Goal: Task Accomplishment & Management: Use online tool/utility

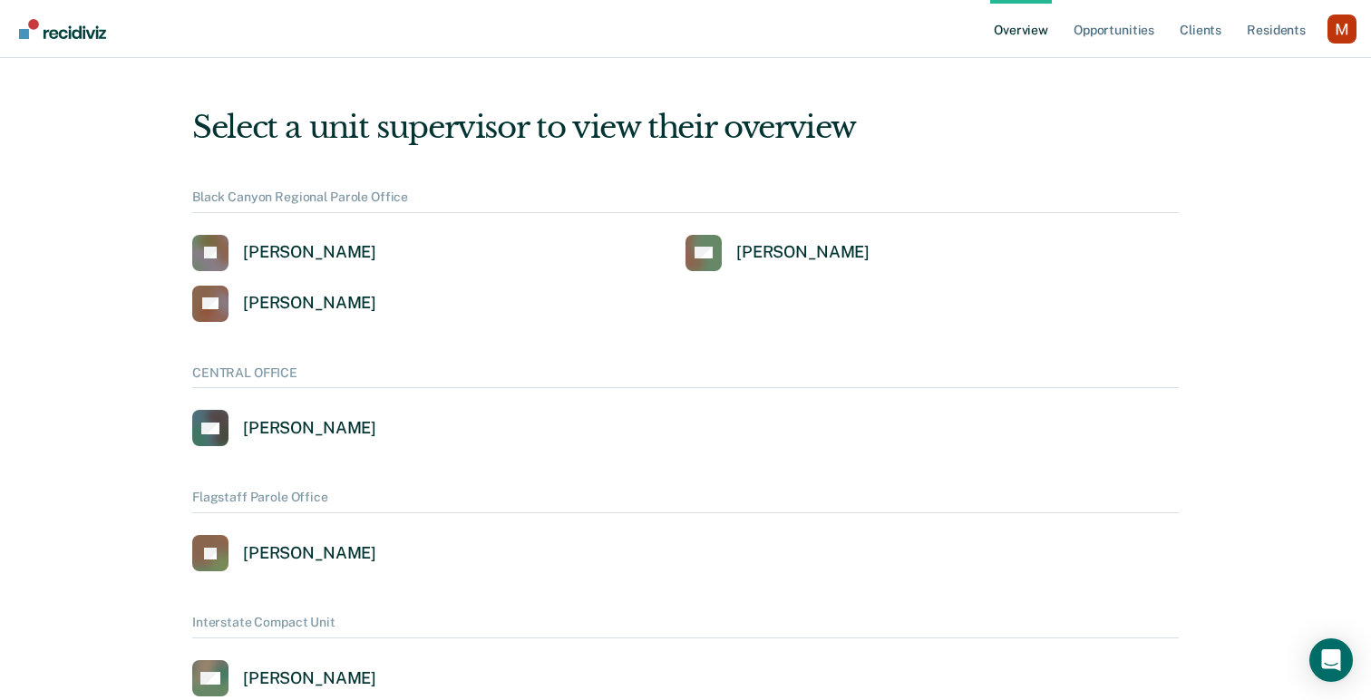
click at [1339, 35] on div "Profile dropdown button" at bounding box center [1341, 29] width 29 height 29
click at [1238, 73] on button "Profile" at bounding box center [1268, 83] width 175 height 29
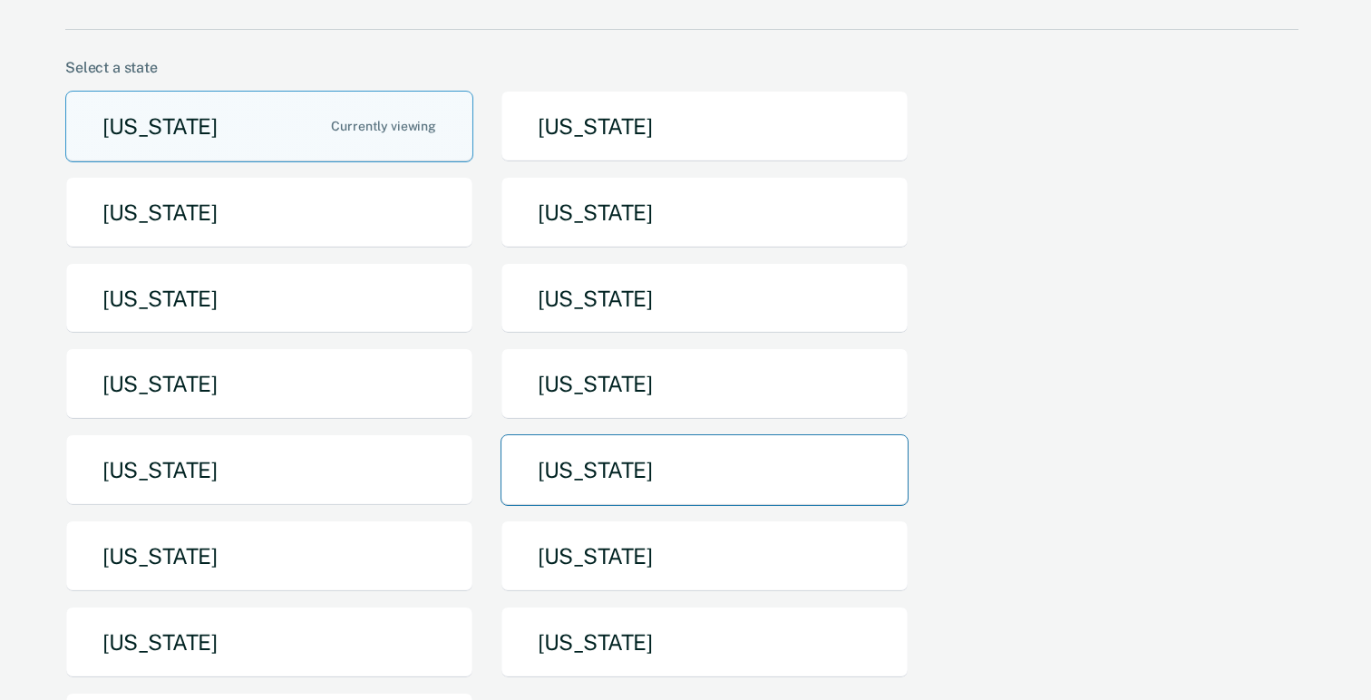
scroll to position [128, 0]
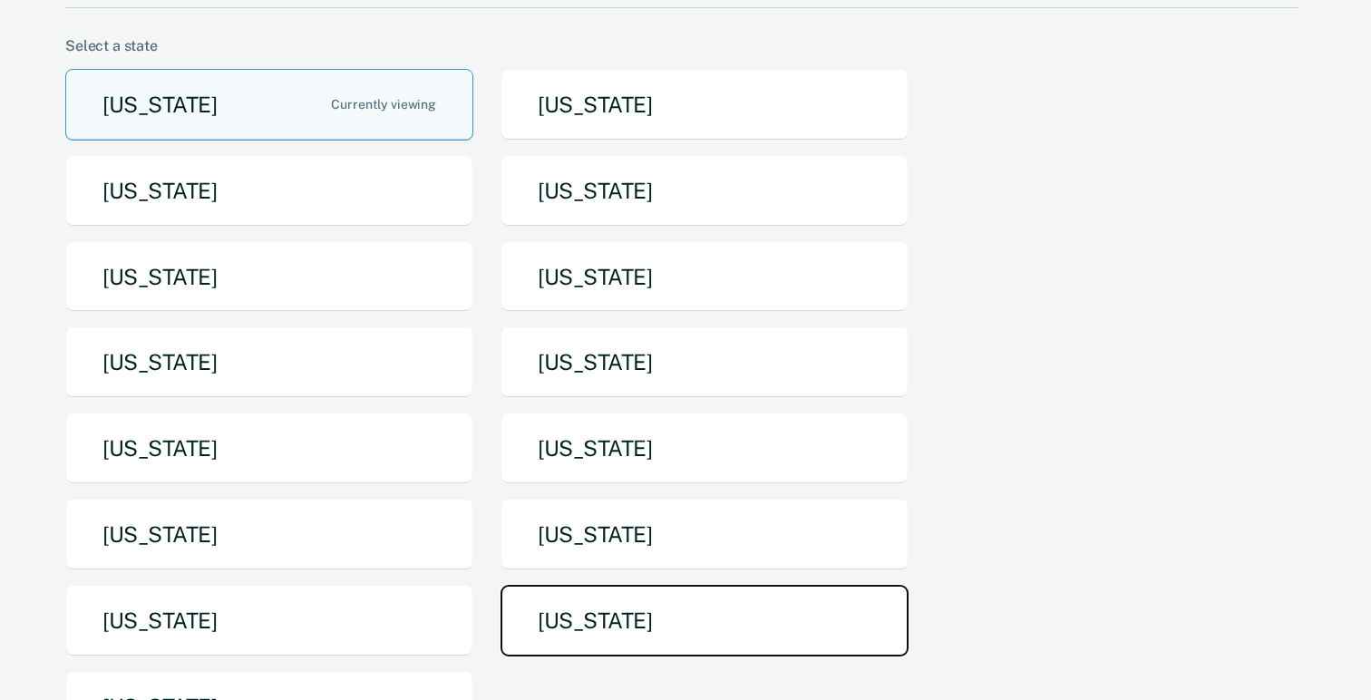
click at [554, 588] on button "[US_STATE]" at bounding box center [704, 621] width 408 height 72
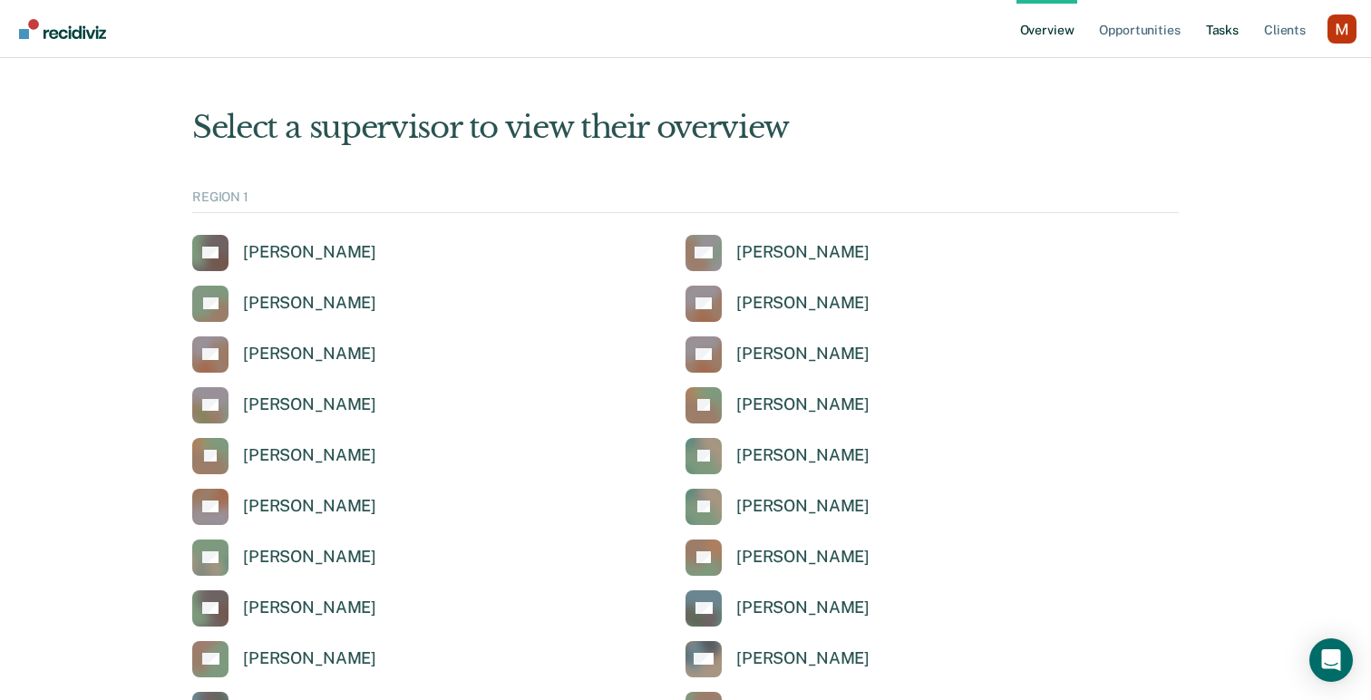
click at [1218, 31] on link "Tasks" at bounding box center [1222, 29] width 40 height 58
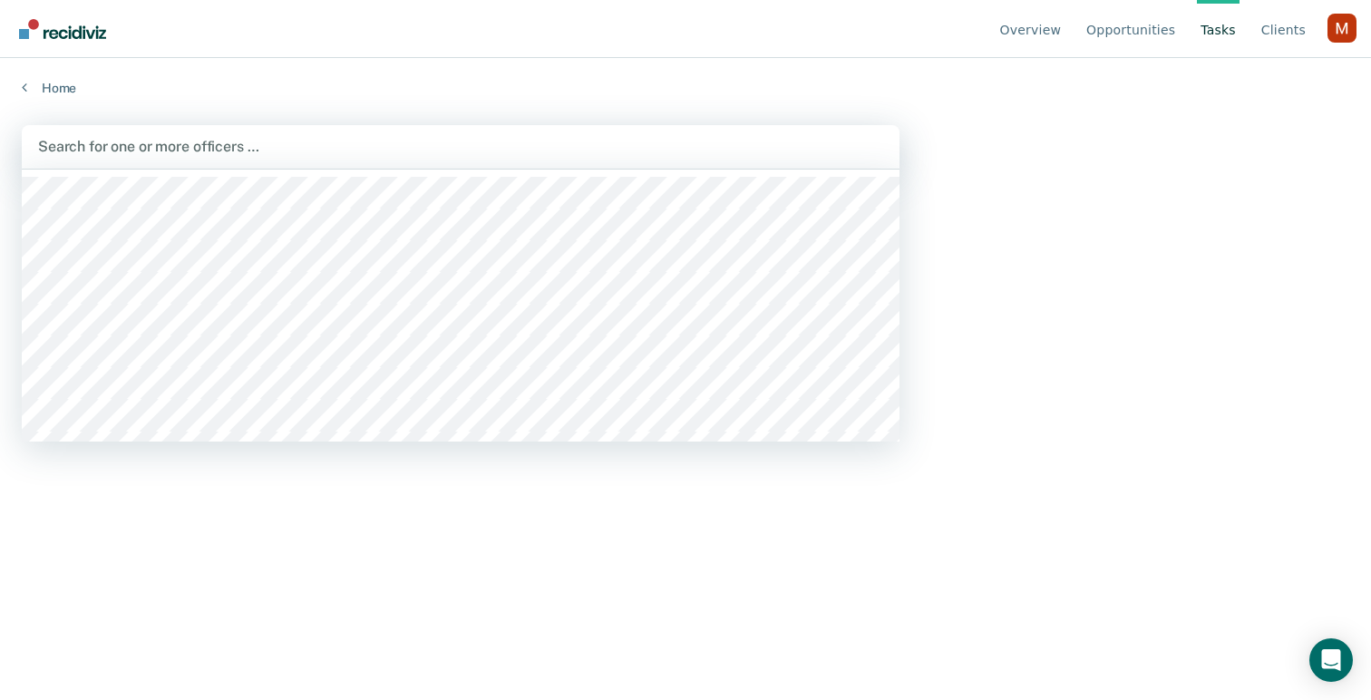
click at [535, 161] on div "Search for one or more officers …" at bounding box center [461, 147] width 878 height 44
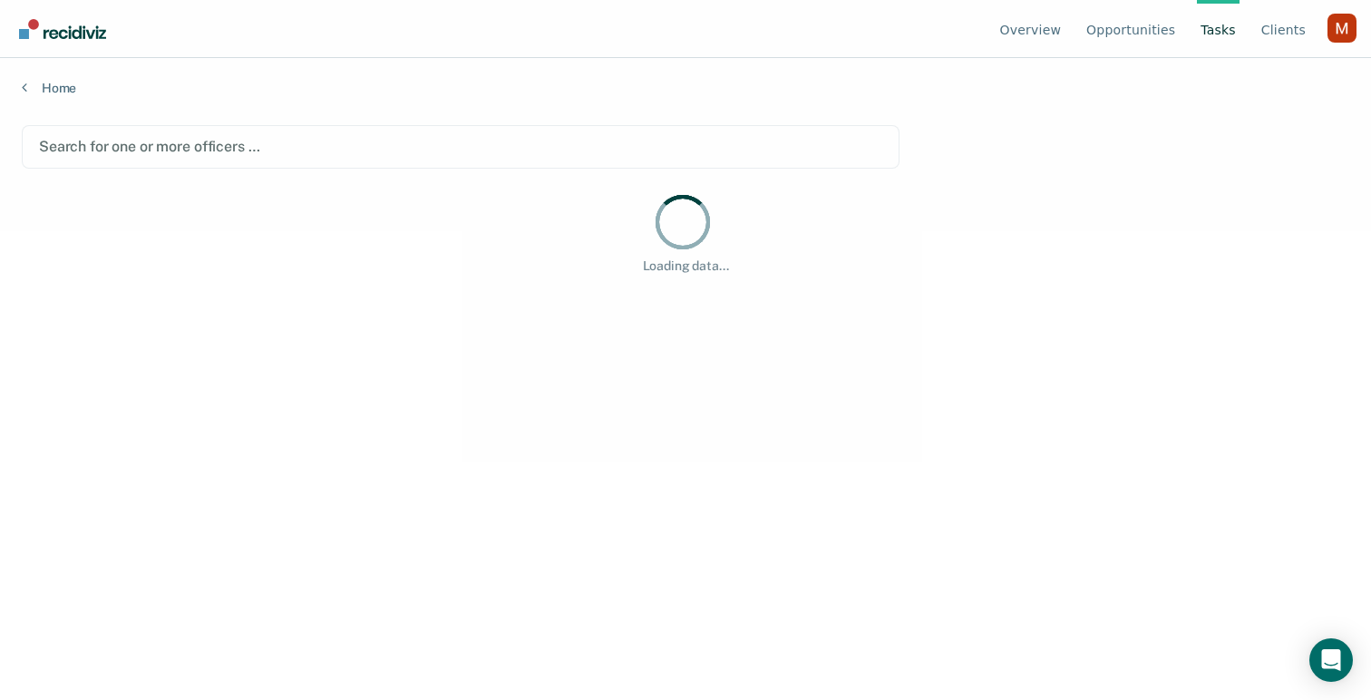
click at [201, 138] on div at bounding box center [460, 146] width 843 height 21
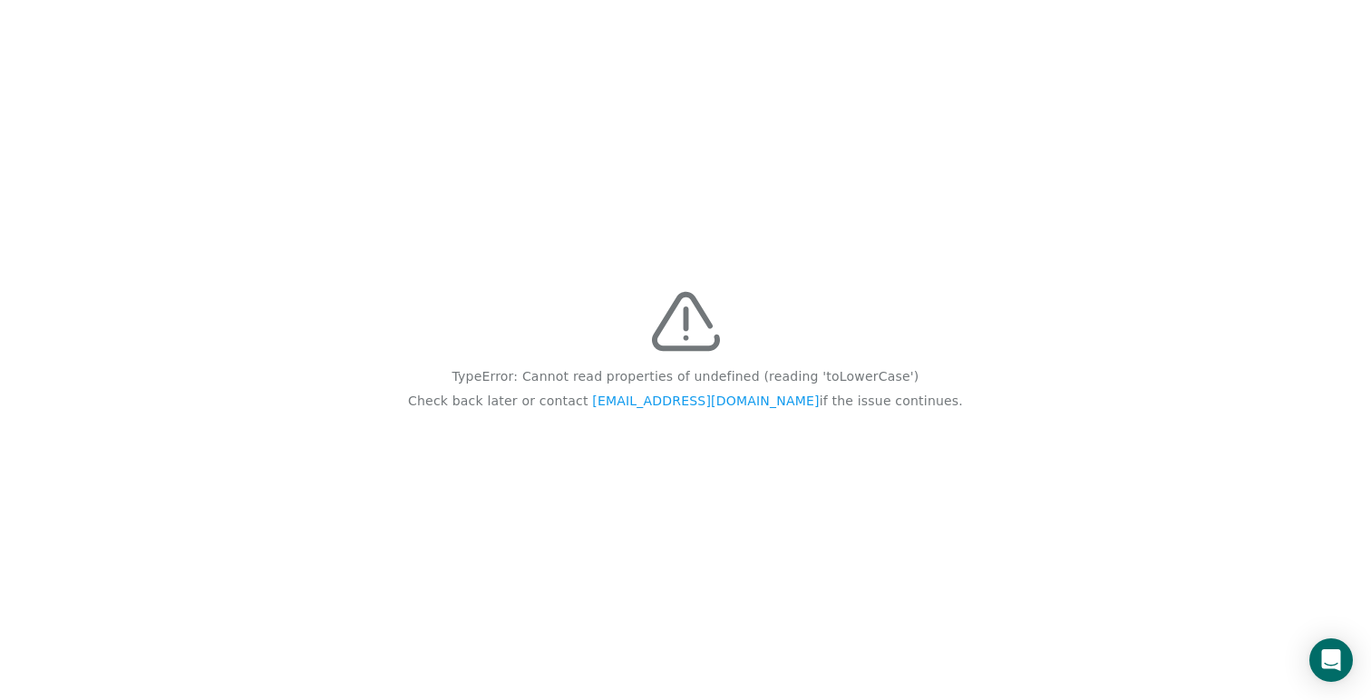
click at [296, 3] on div "TypeError: Cannot read properties of undefined (reading 'toLowerCase') Check ba…" at bounding box center [685, 350] width 1371 height 700
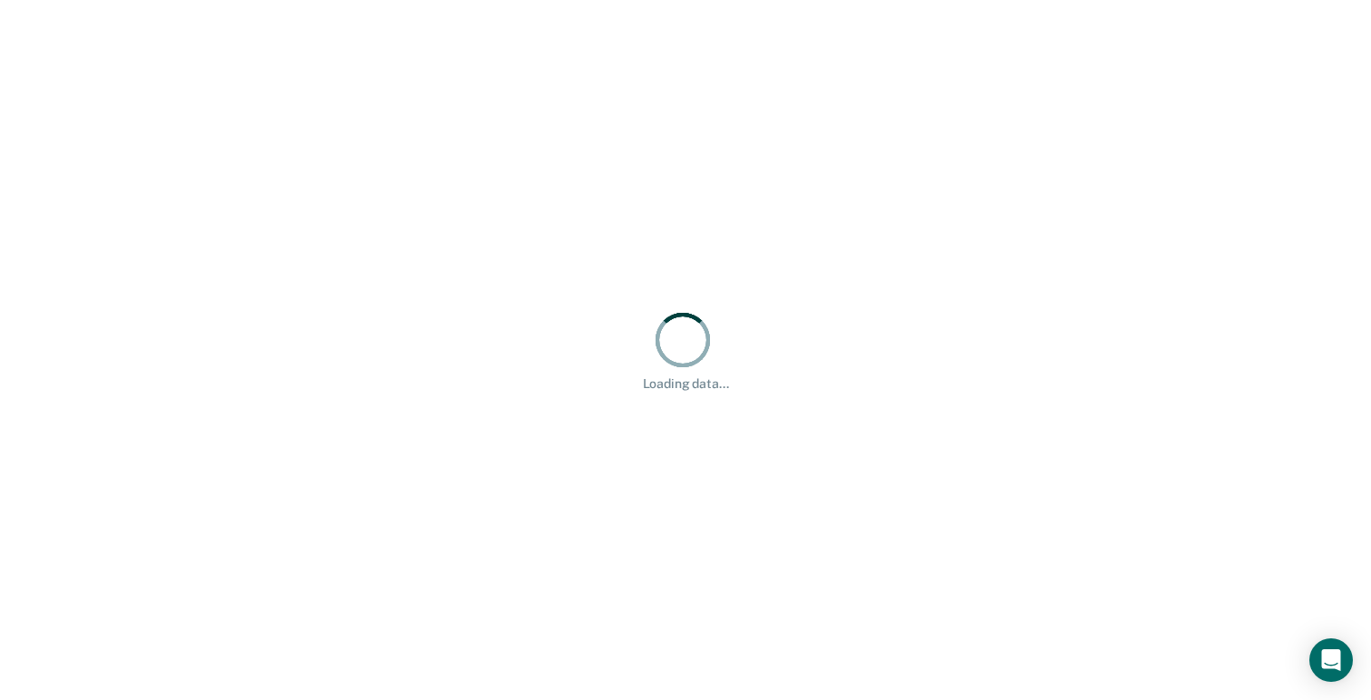
scroll to position [128, 0]
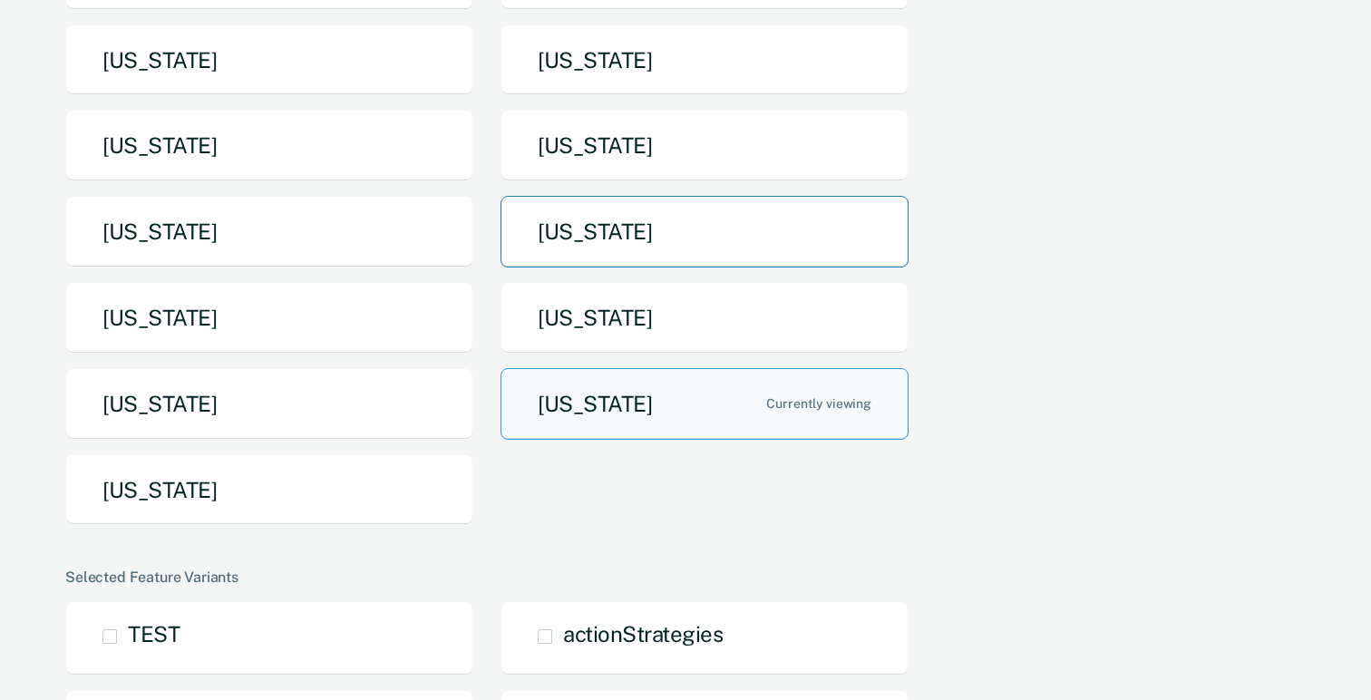
scroll to position [483, 0]
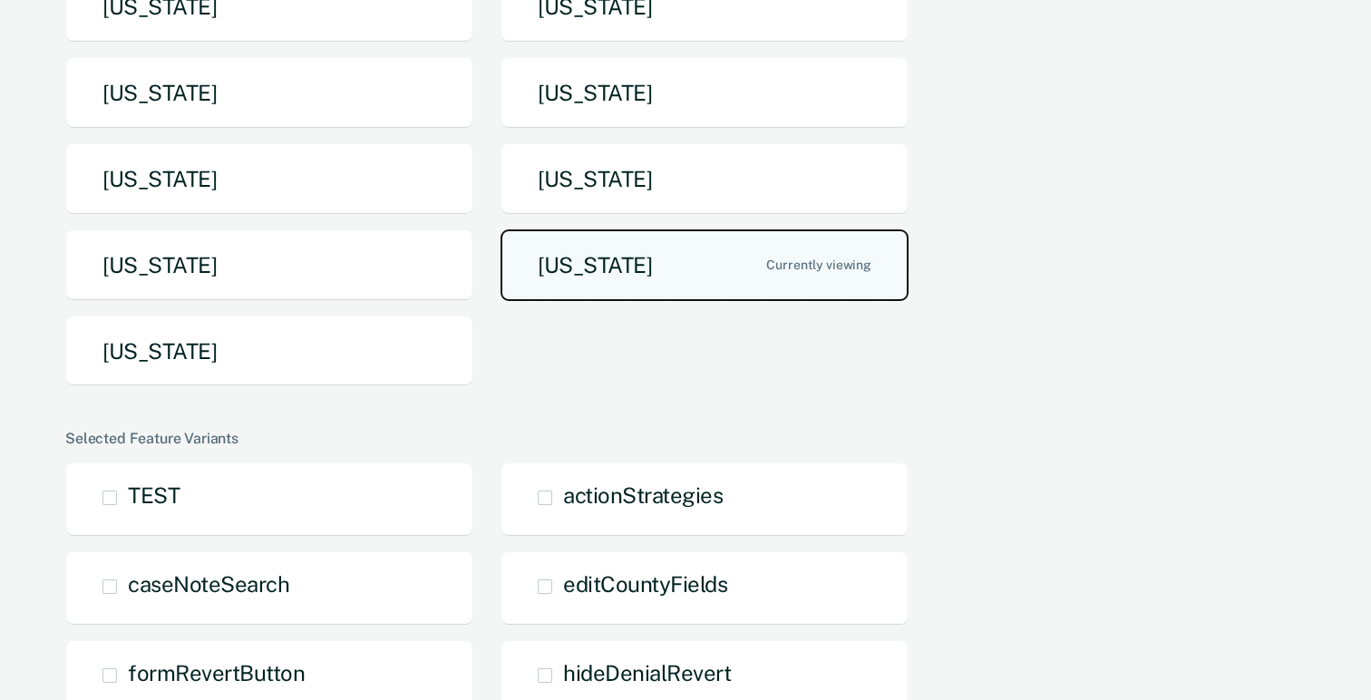
click at [613, 267] on button "[US_STATE]" at bounding box center [704, 265] width 408 height 72
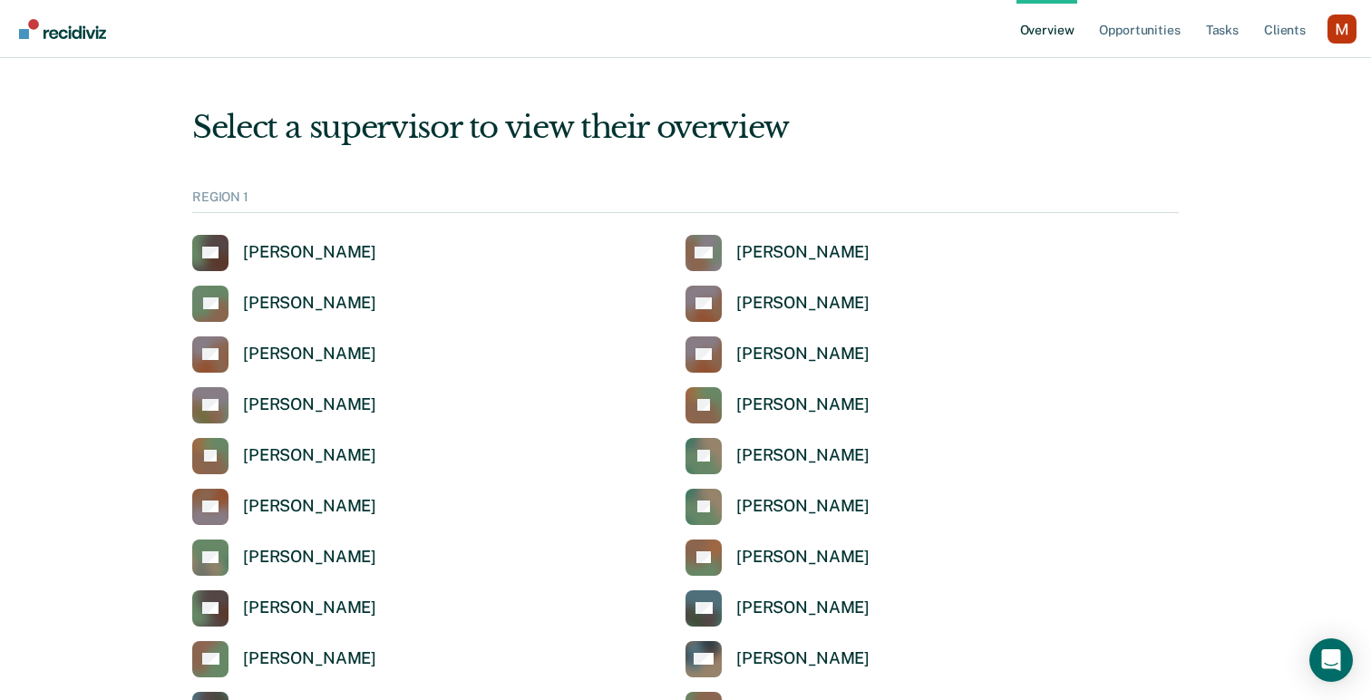
click at [435, 438] on div "JC Jonathan Convis" at bounding box center [438, 456] width 493 height 36
click at [1211, 28] on link "Tasks" at bounding box center [1222, 29] width 40 height 58
click at [1353, 12] on div "Overview Opportunities Tasks Client s Profile How it works Log Out" at bounding box center [1186, 28] width 340 height 57
click at [1347, 23] on div "Profile dropdown button" at bounding box center [1341, 29] width 29 height 29
click at [1246, 76] on link "Profile" at bounding box center [1268, 82] width 117 height 15
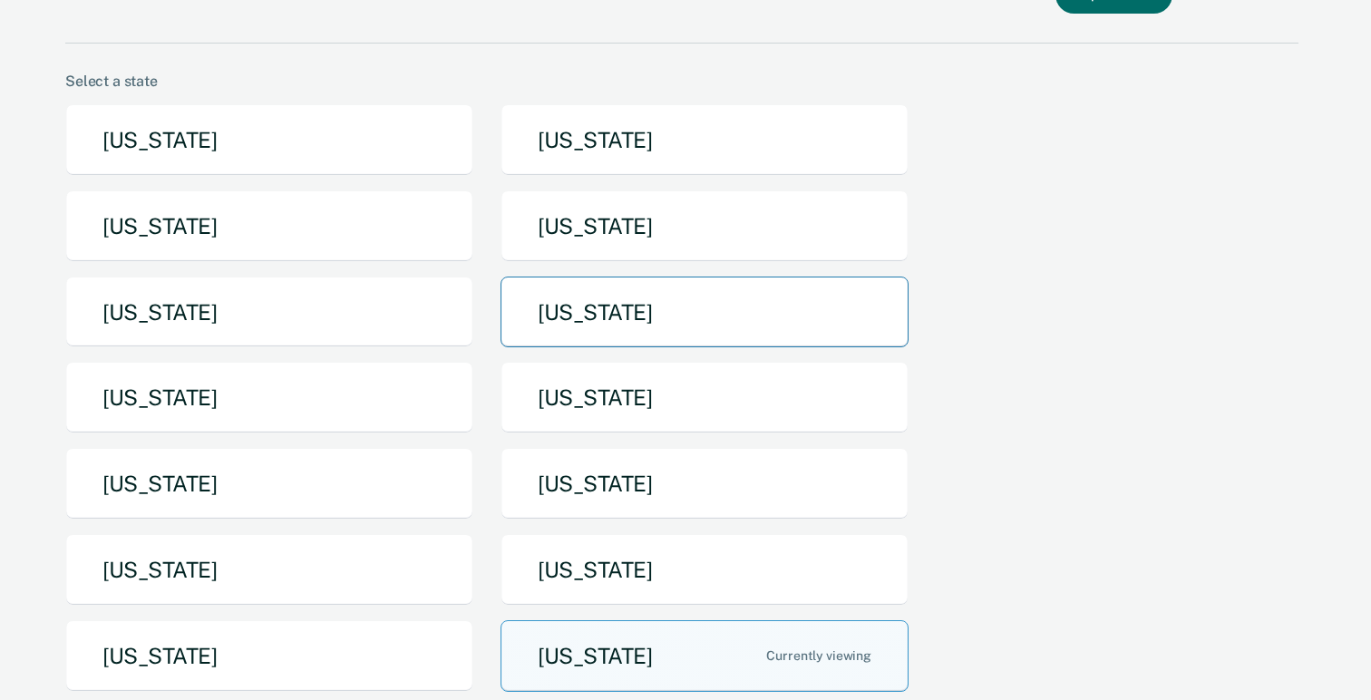
scroll to position [272, 0]
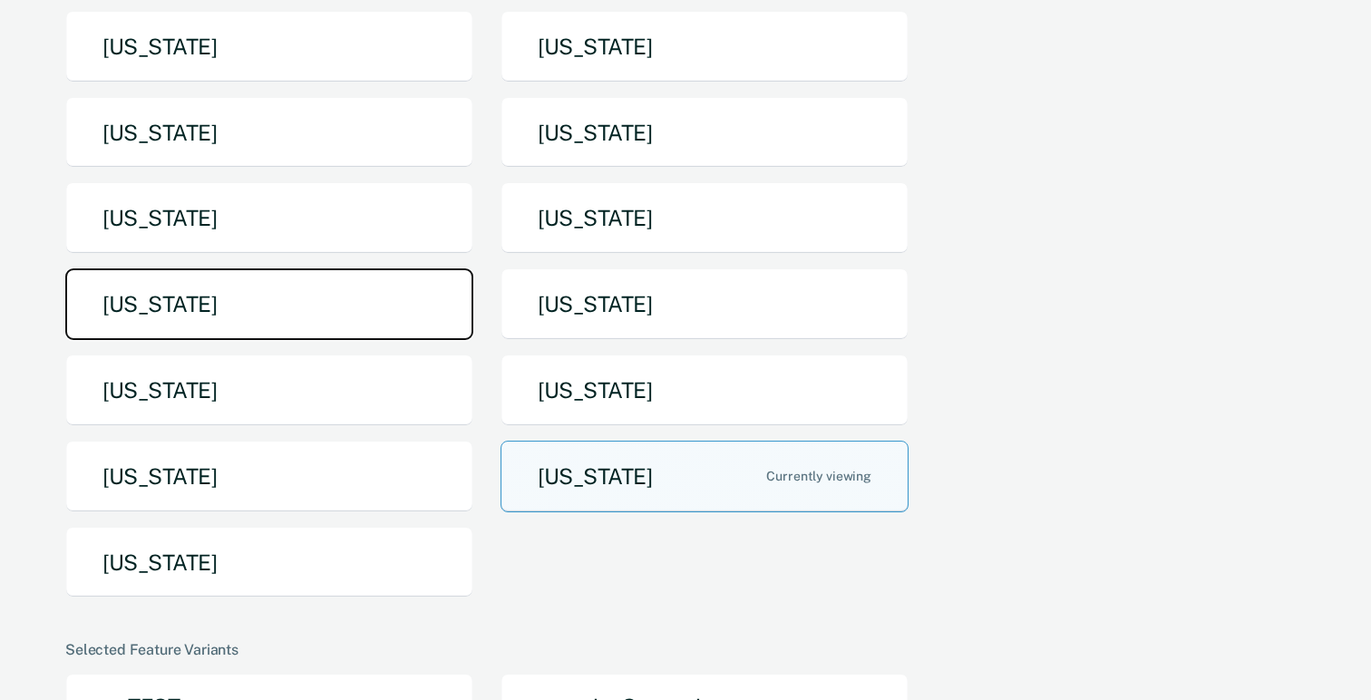
click at [329, 308] on button "[US_STATE]" at bounding box center [269, 304] width 408 height 72
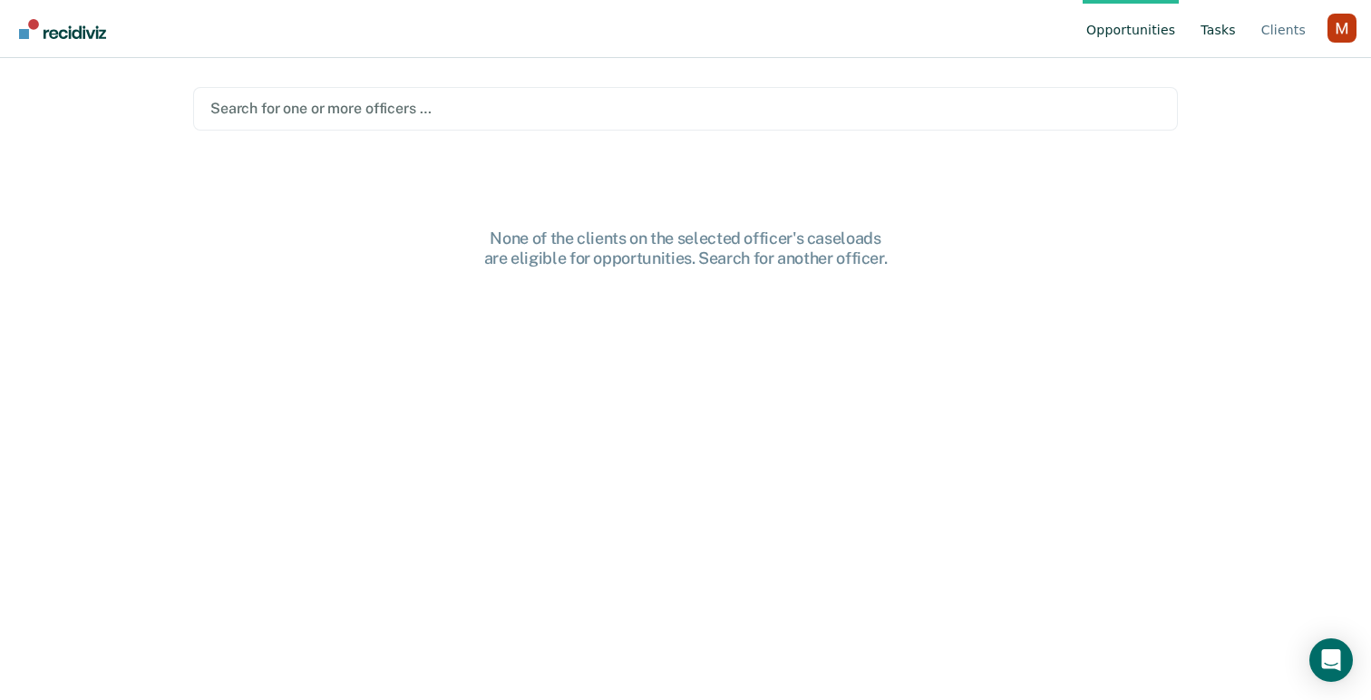
click at [1215, 30] on link "Tasks" at bounding box center [1218, 29] width 43 height 58
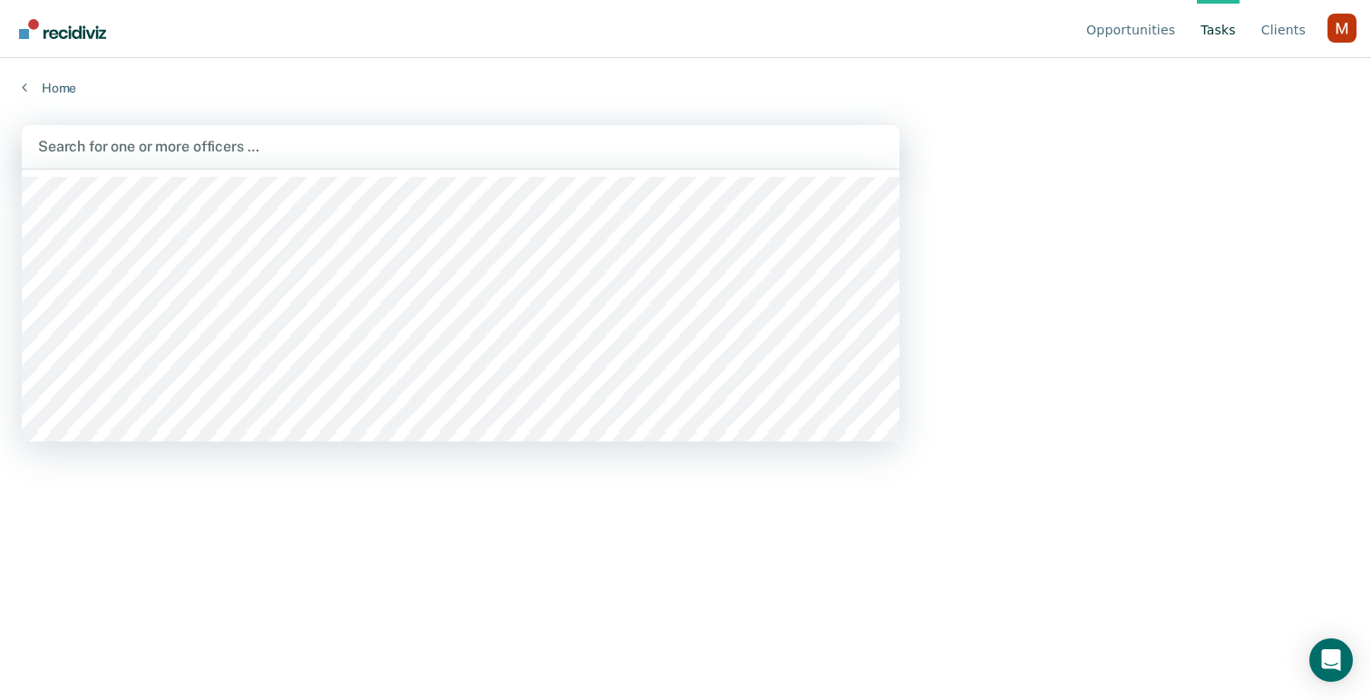
click at [604, 138] on div at bounding box center [460, 146] width 845 height 21
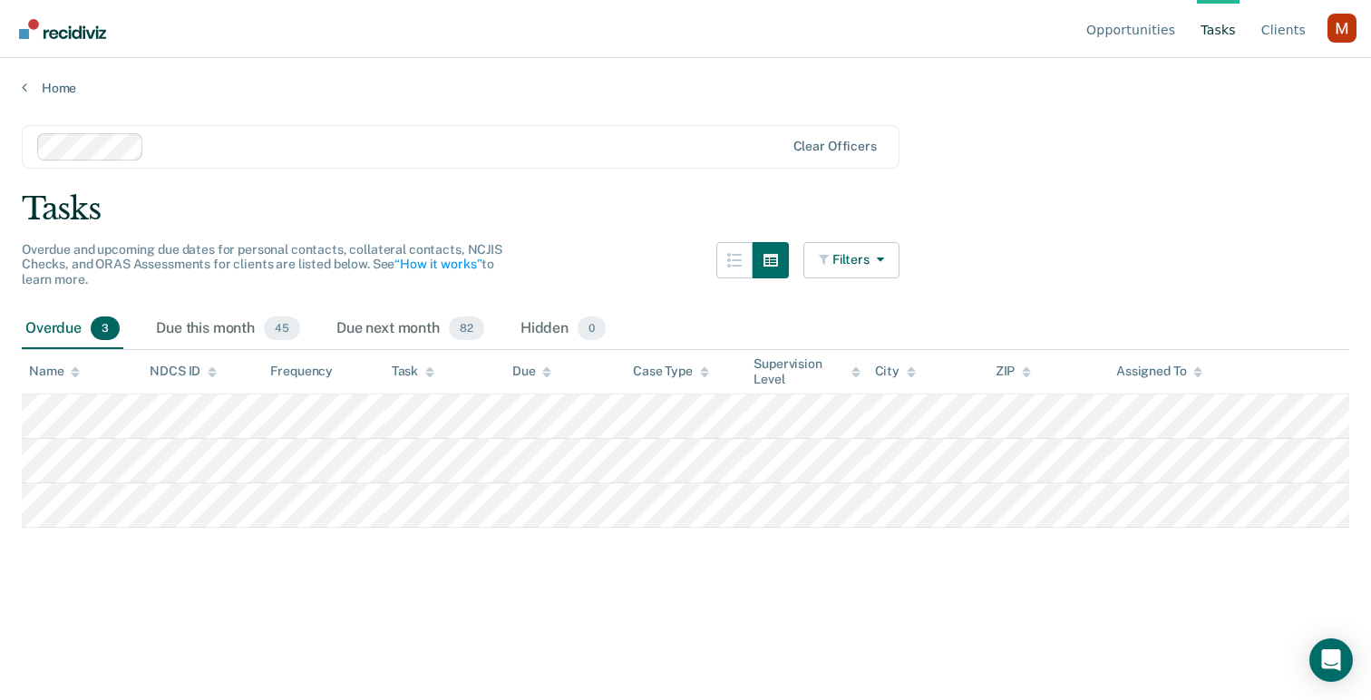
click at [1334, 26] on div "Profile dropdown button" at bounding box center [1341, 28] width 29 height 29
click at [1231, 92] on button "Profile" at bounding box center [1268, 84] width 175 height 29
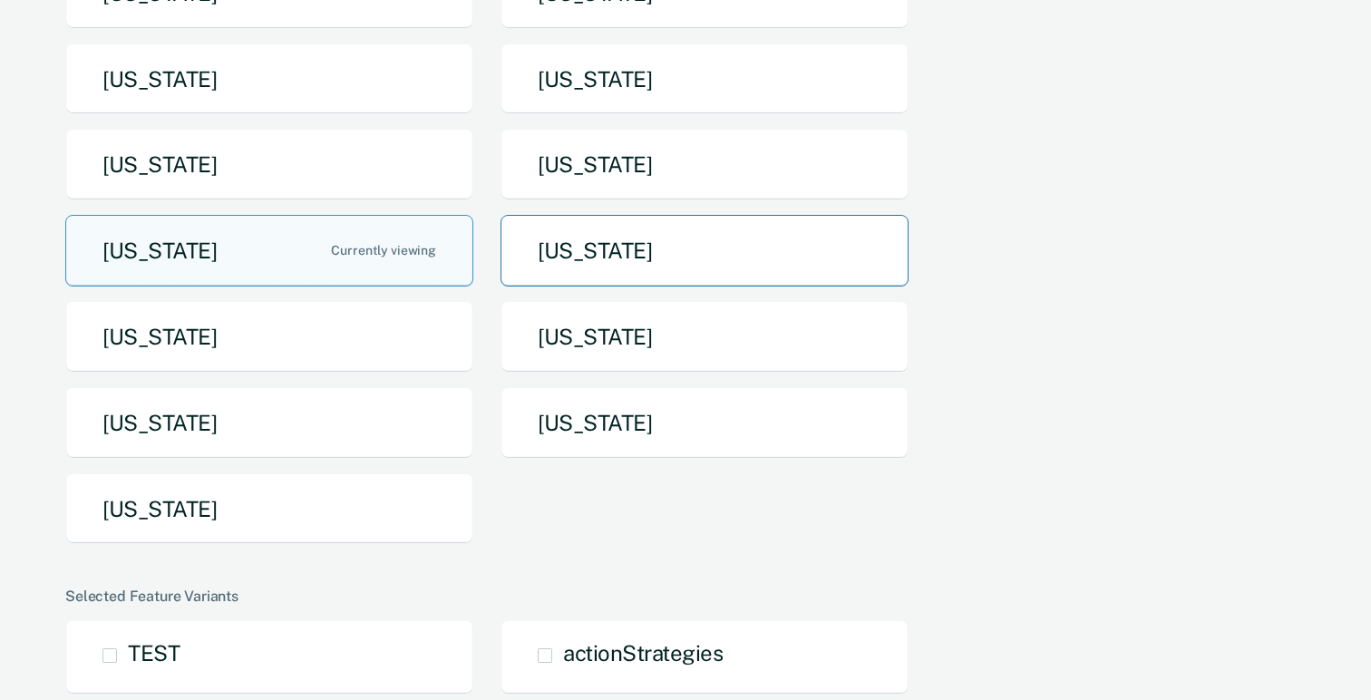
scroll to position [470, 0]
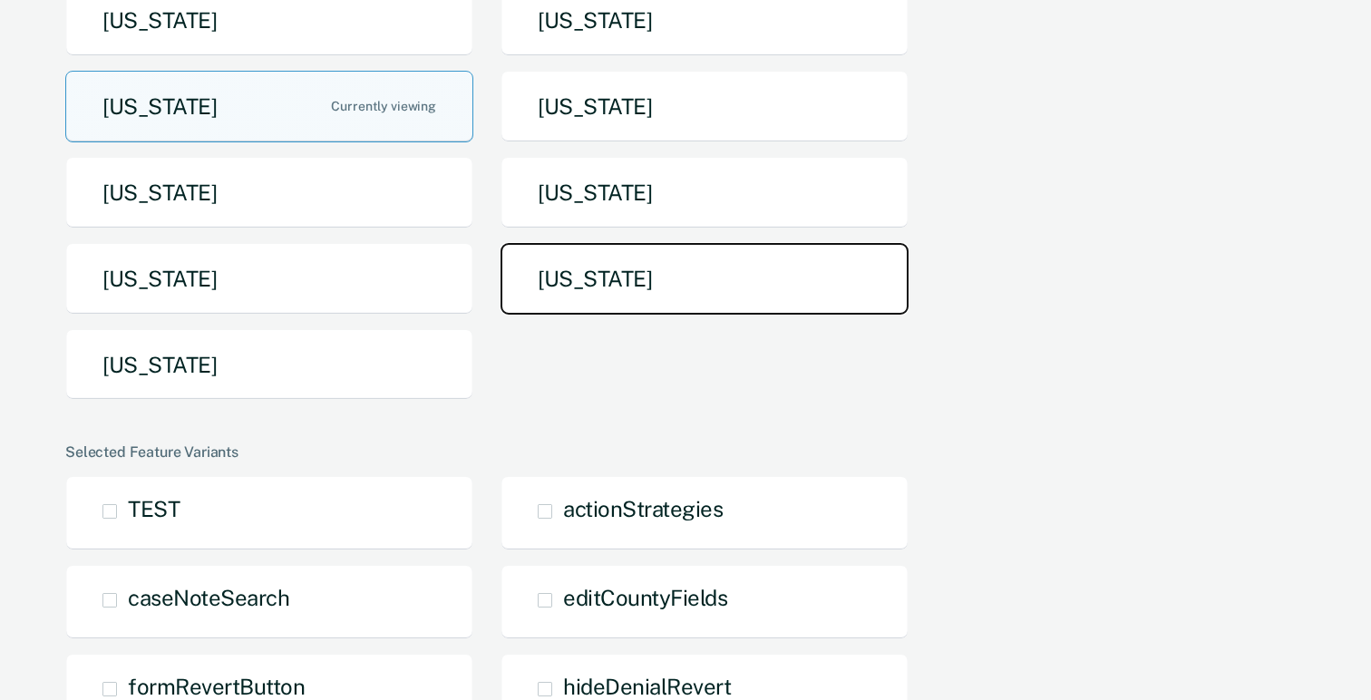
click at [685, 295] on button "[US_STATE]" at bounding box center [704, 279] width 408 height 72
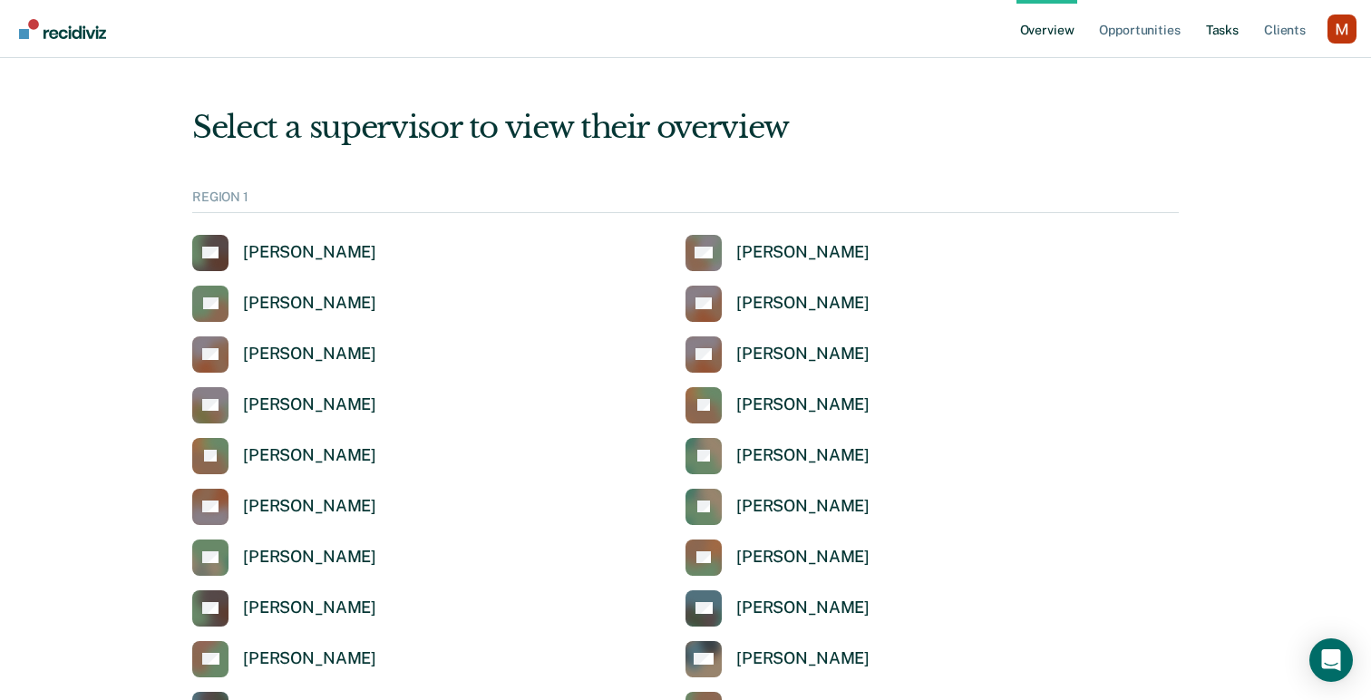
click at [1228, 21] on link "Tasks" at bounding box center [1222, 29] width 40 height 58
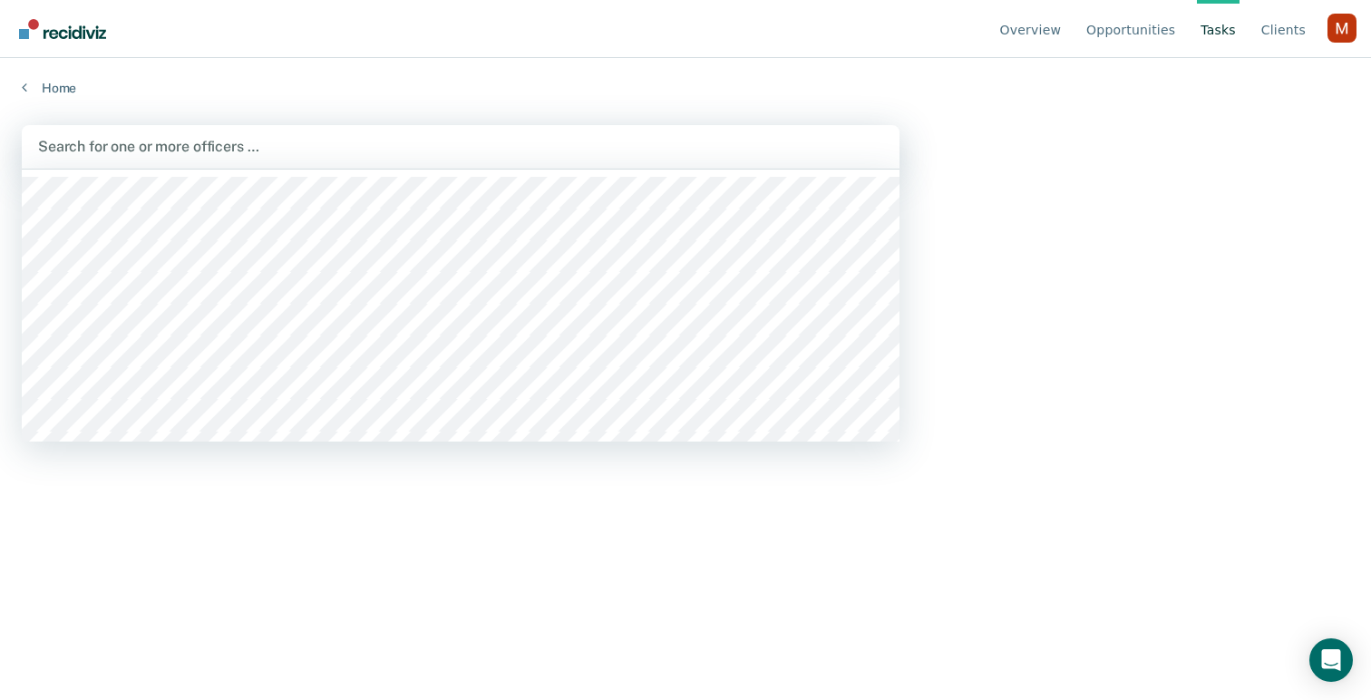
click at [502, 164] on div "Search for one or more officers …" at bounding box center [461, 147] width 878 height 44
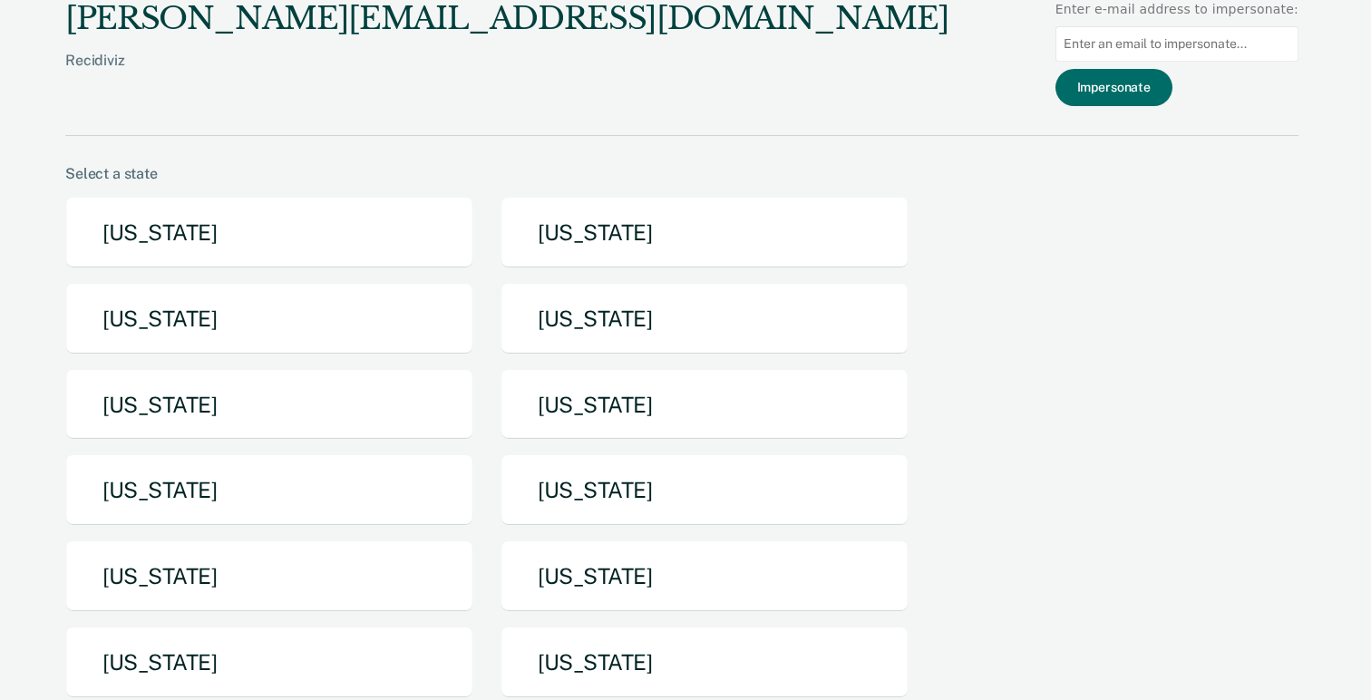
scroll to position [470, 0]
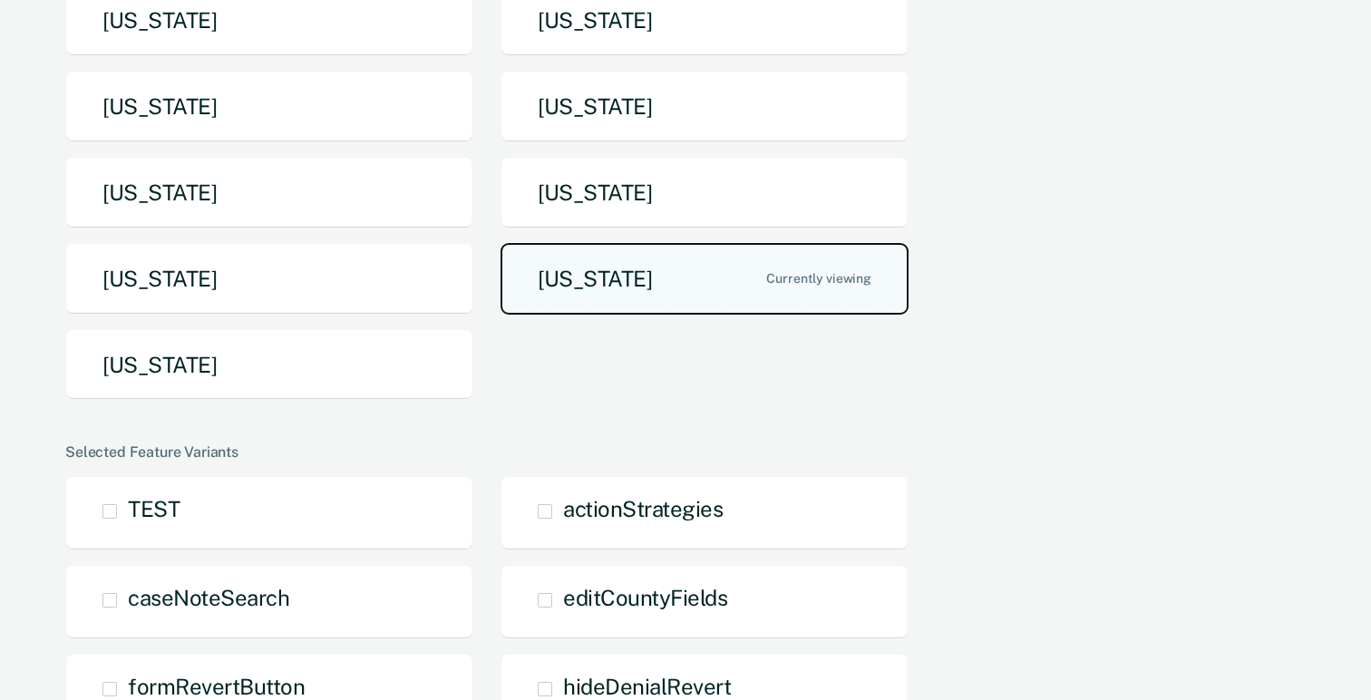
click at [646, 277] on button "[US_STATE]" at bounding box center [704, 279] width 408 height 72
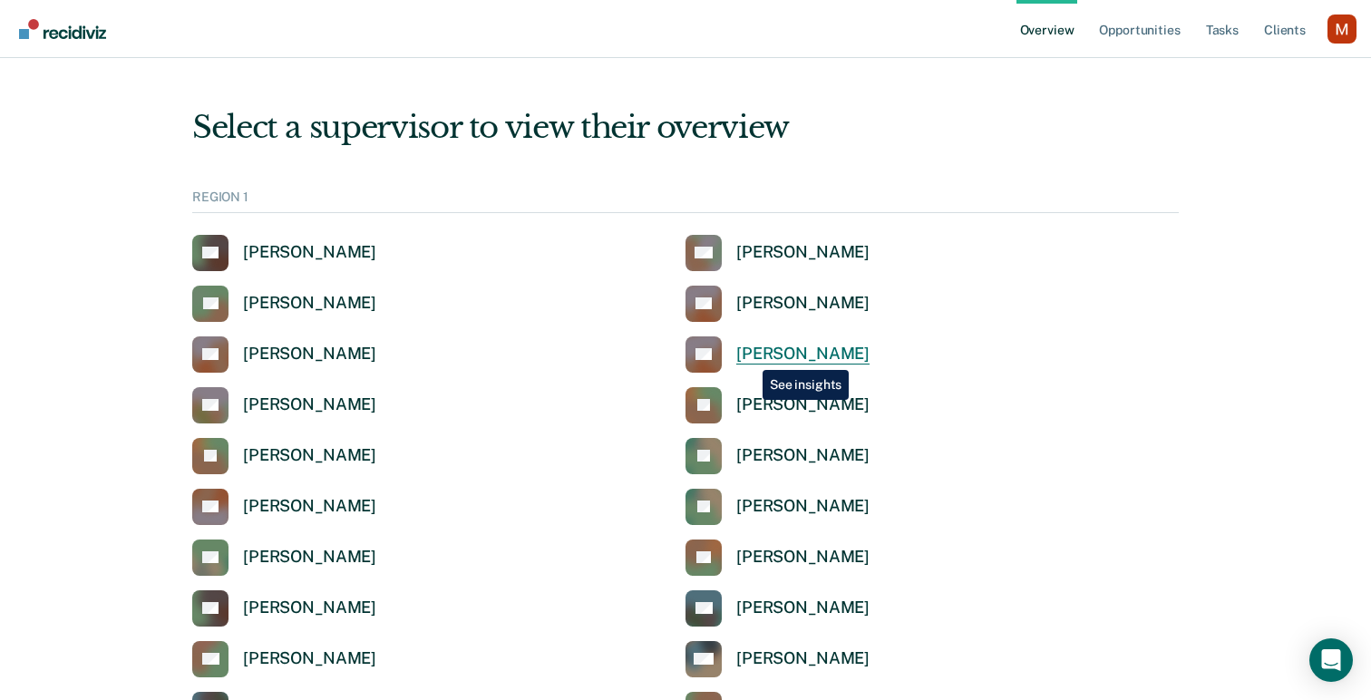
click at [749, 356] on div "[PERSON_NAME]" at bounding box center [802, 354] width 133 height 21
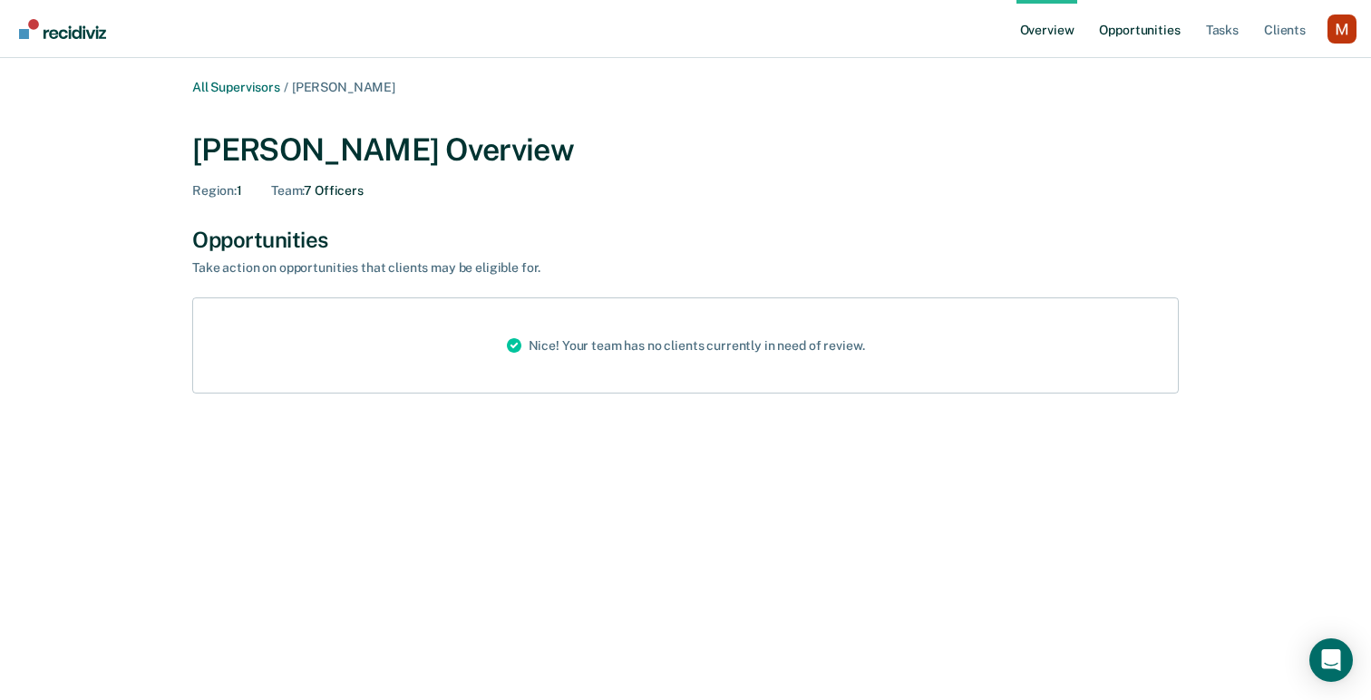
click at [1112, 27] on link "Opportunities" at bounding box center [1139, 29] width 88 height 58
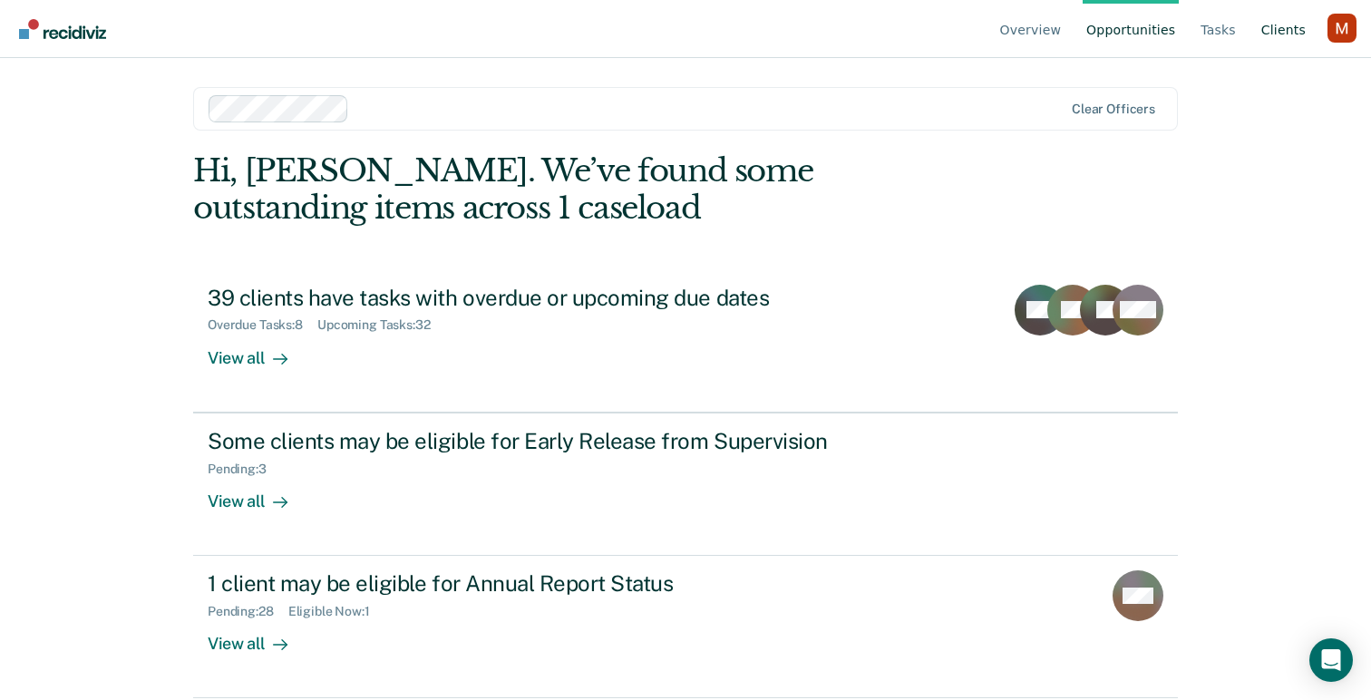
click at [1299, 24] on link "Client s" at bounding box center [1284, 29] width 52 height 58
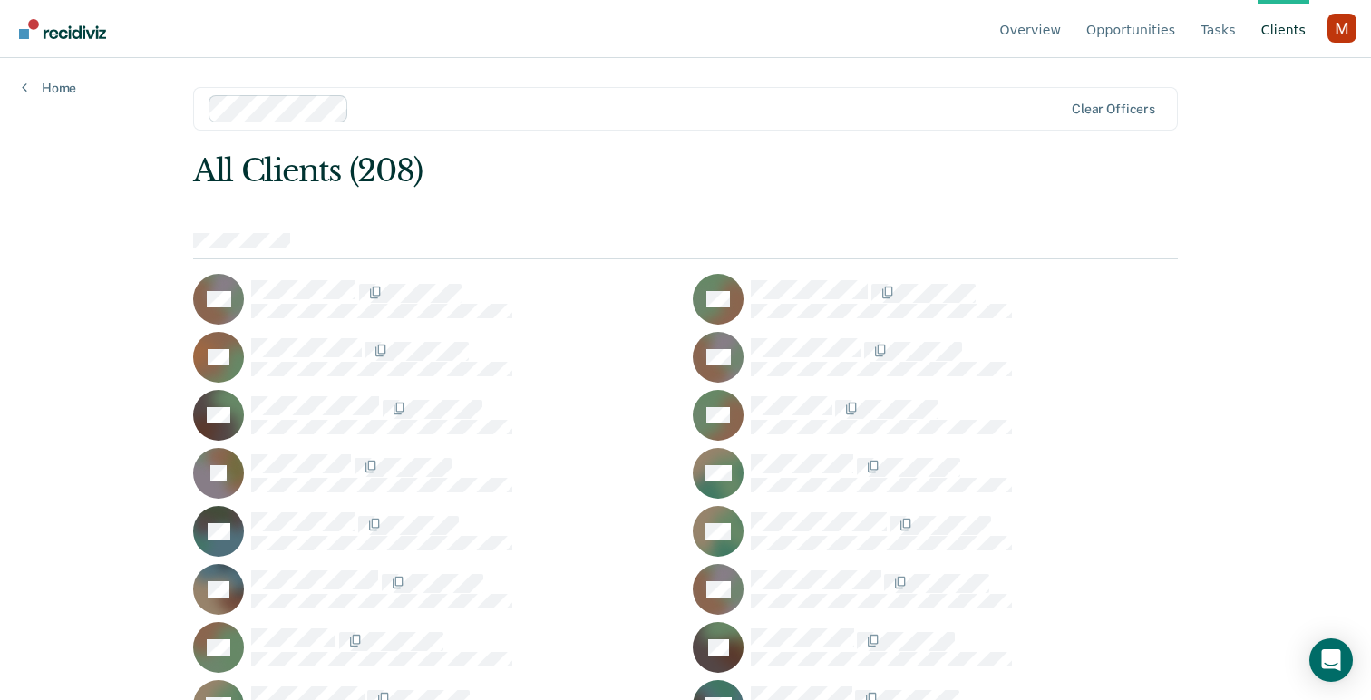
click at [1332, 25] on div "Profile dropdown button" at bounding box center [1341, 28] width 29 height 29
click at [1215, 81] on link "Profile" at bounding box center [1268, 84] width 117 height 15
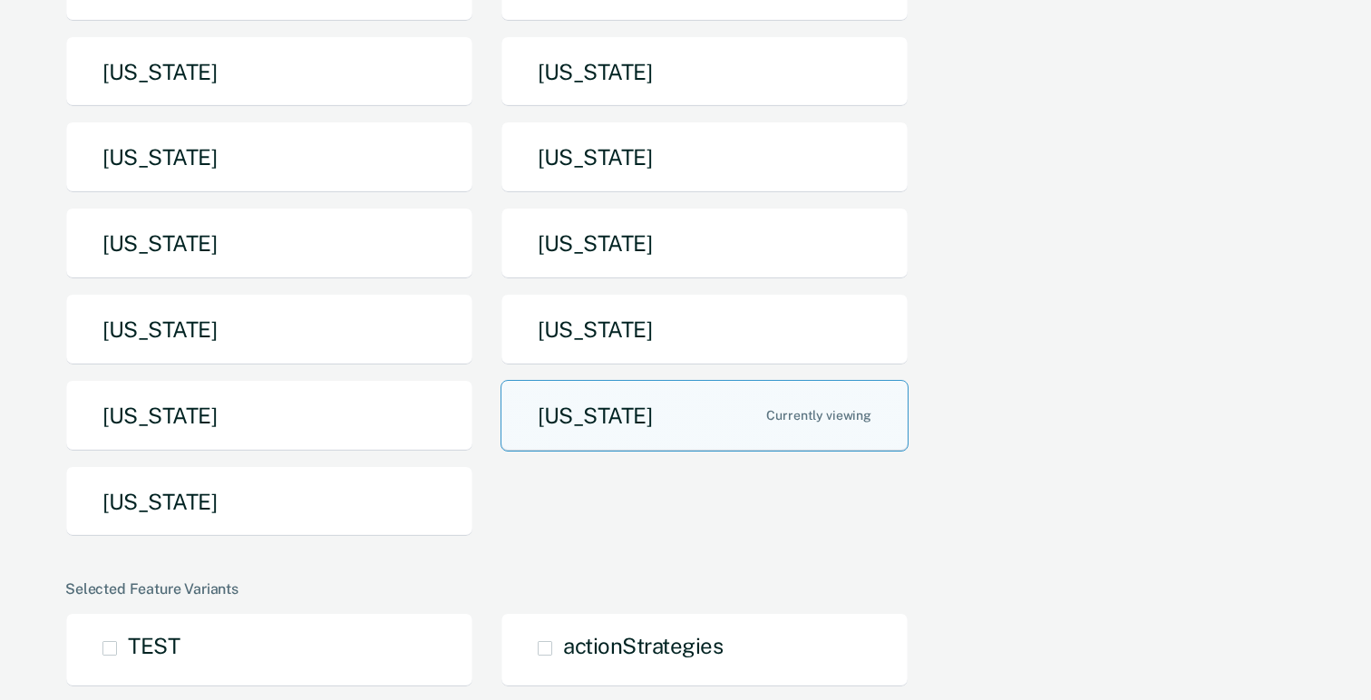
scroll to position [361, 0]
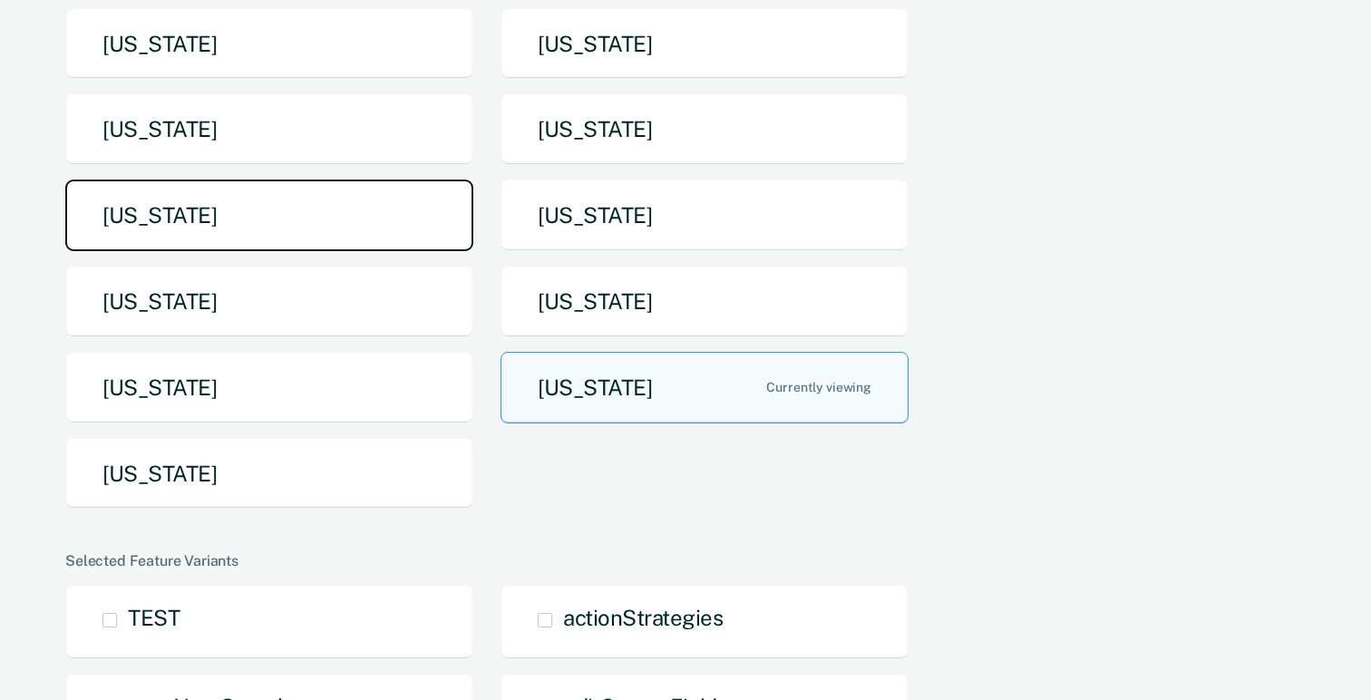
click at [438, 221] on button "[US_STATE]" at bounding box center [269, 216] width 408 height 72
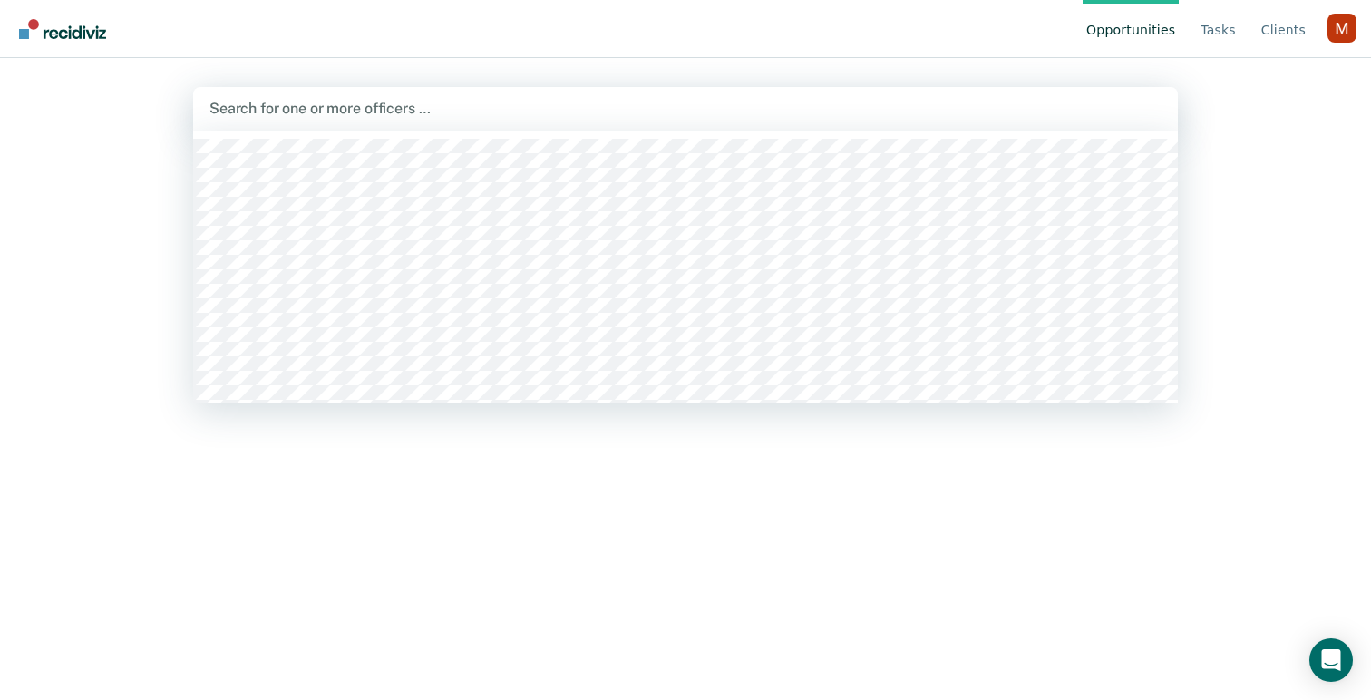
click at [540, 97] on div "Search for one or more officers …" at bounding box center [686, 108] width 956 height 24
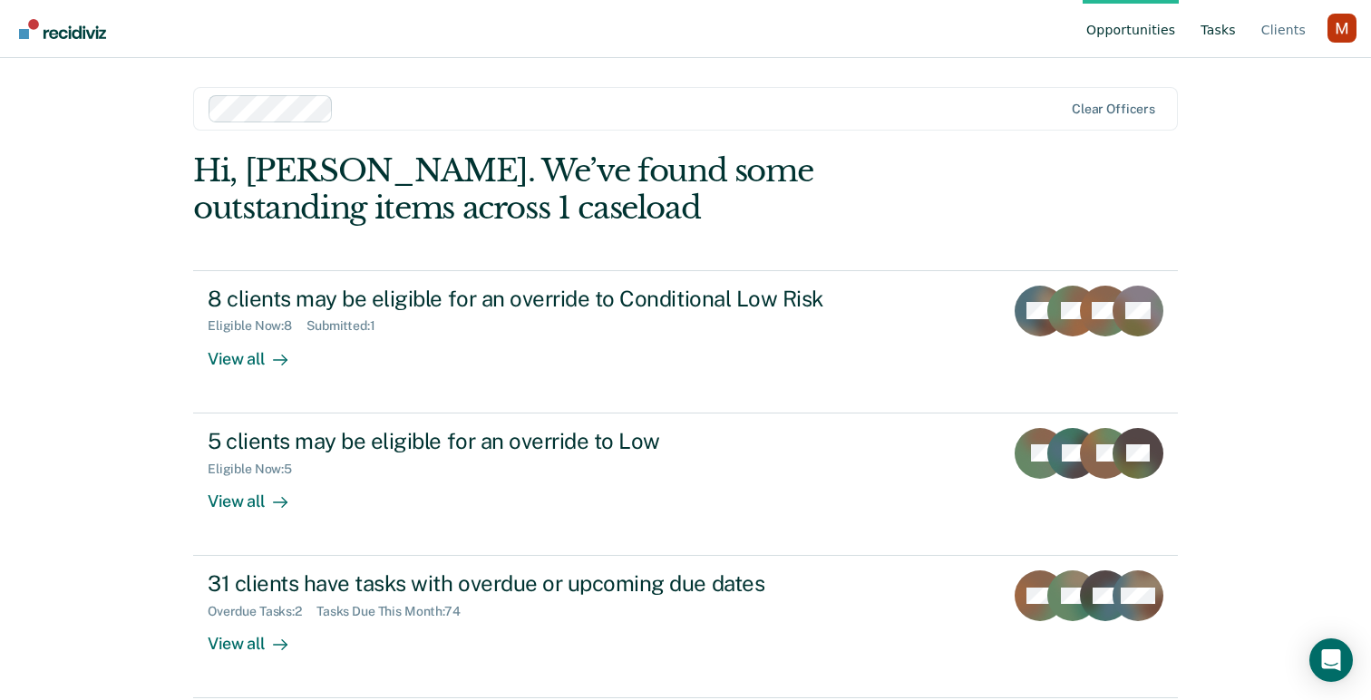
click at [1216, 13] on link "Tasks" at bounding box center [1218, 29] width 43 height 58
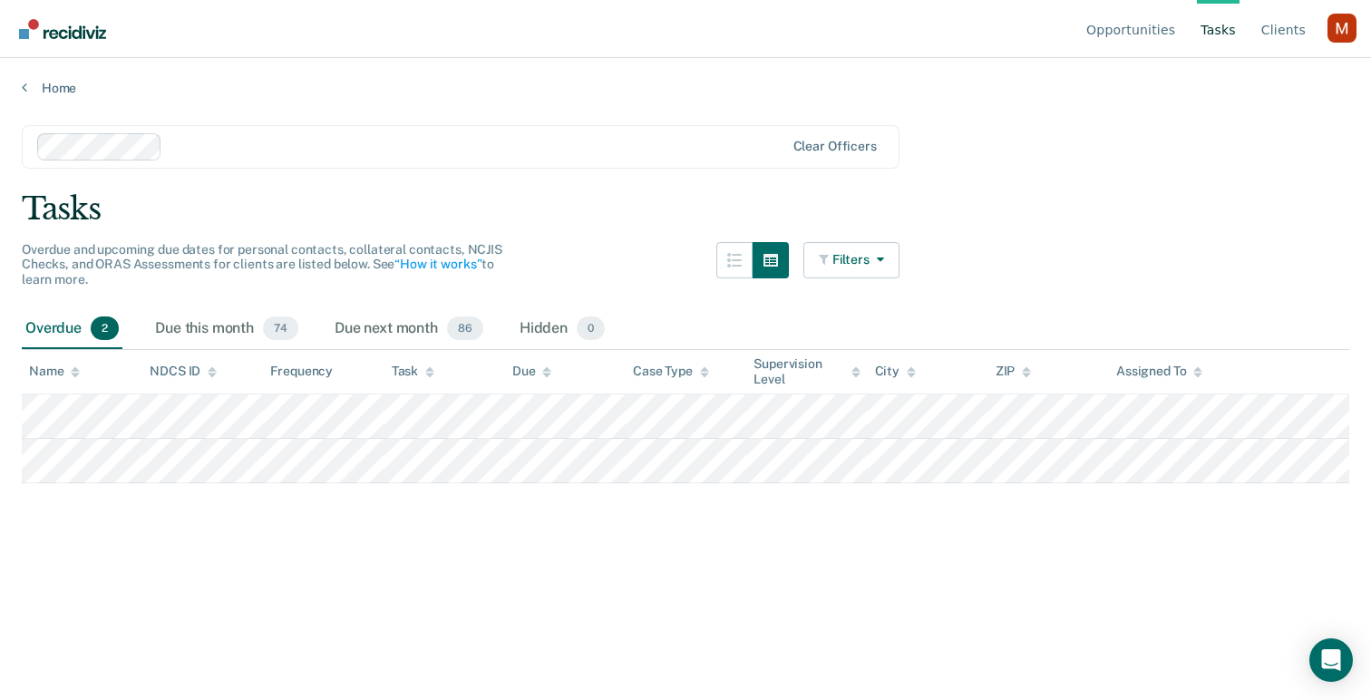
click at [319, 548] on main "Clear officers Tasks Overdue and upcoming due dates for personal contacts, coll…" at bounding box center [685, 395] width 1371 height 598
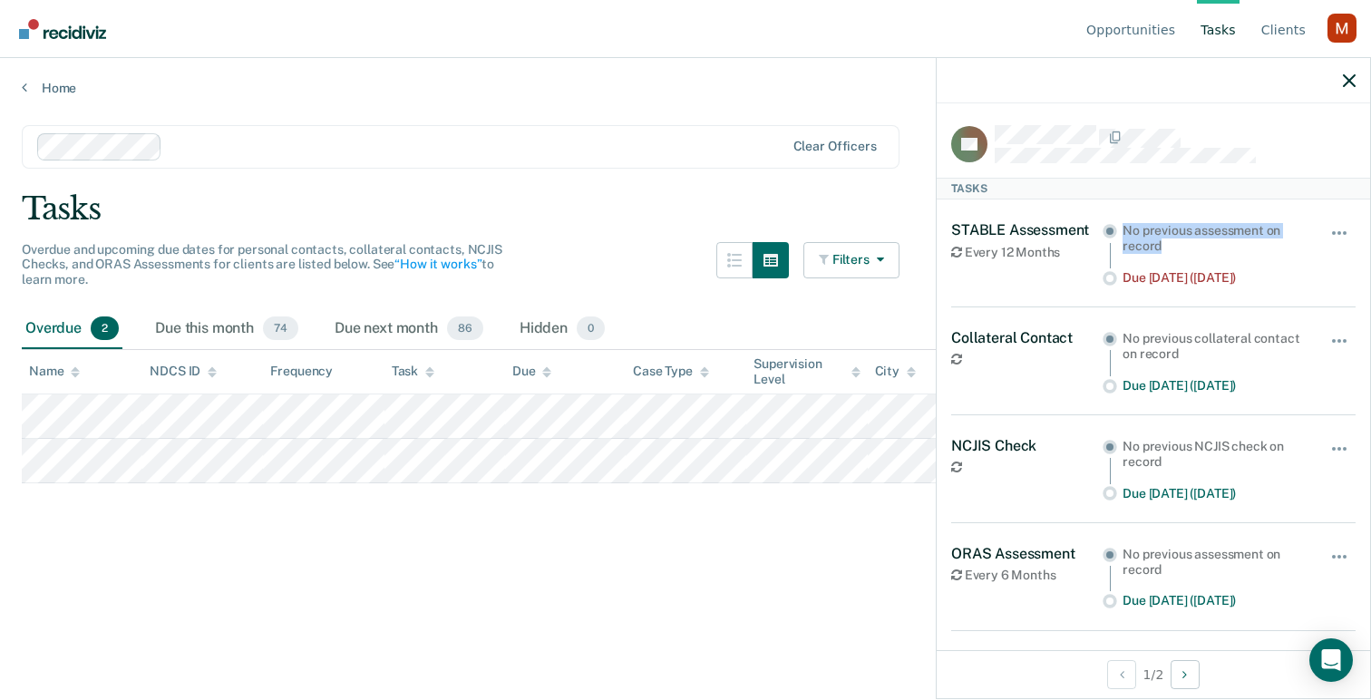
drag, startPoint x: 1182, startPoint y: 238, endPoint x: 1120, endPoint y: 223, distance: 64.2
click at [1120, 223] on div "No previous assessment on record Due [DATE] ([DATE])" at bounding box center [1203, 253] width 202 height 64
click at [1343, 102] on div at bounding box center [1153, 80] width 433 height 45
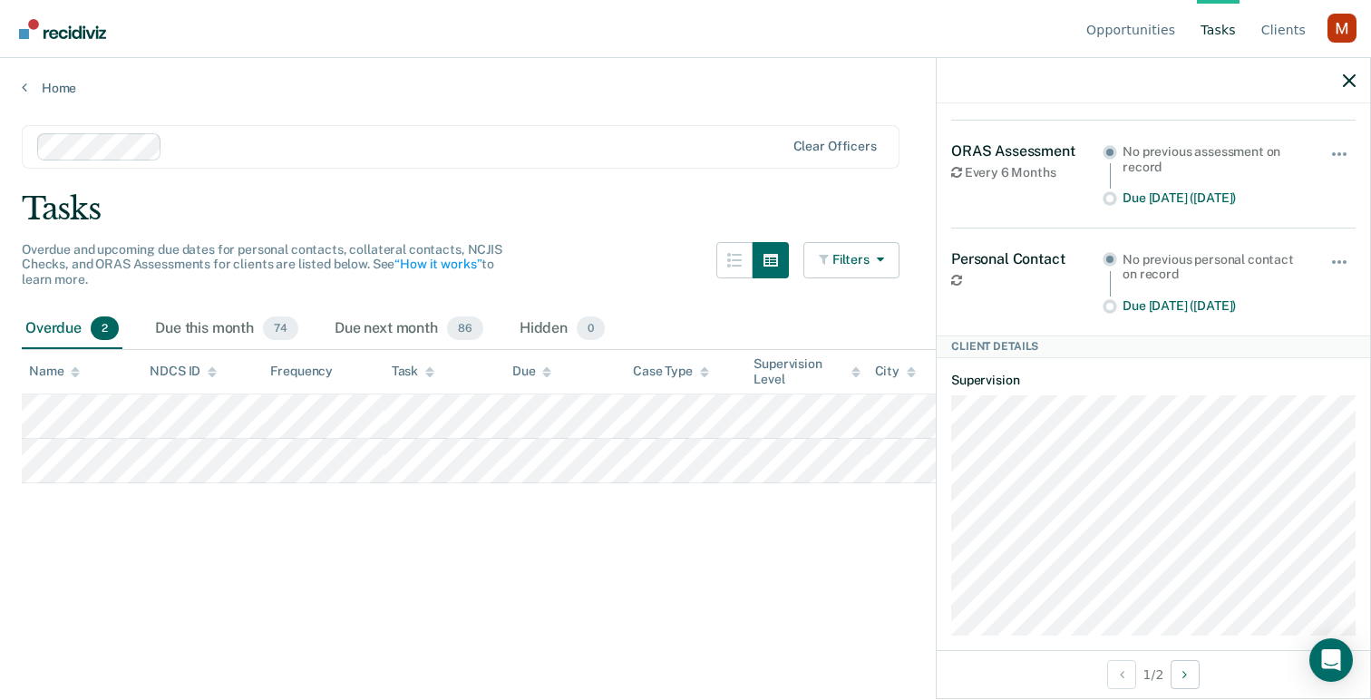
scroll to position [479, 0]
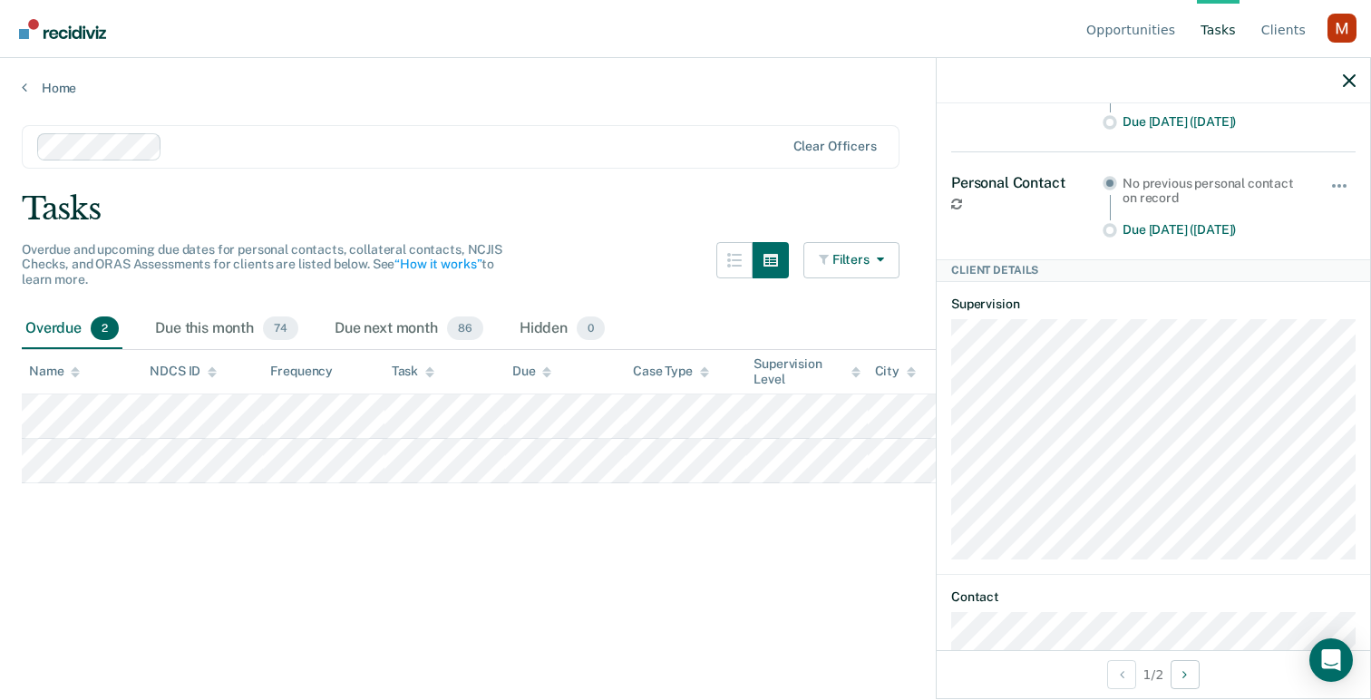
click at [1345, 91] on div at bounding box center [1153, 80] width 433 height 45
click at [1345, 79] on icon "button" at bounding box center [1349, 80] width 13 height 13
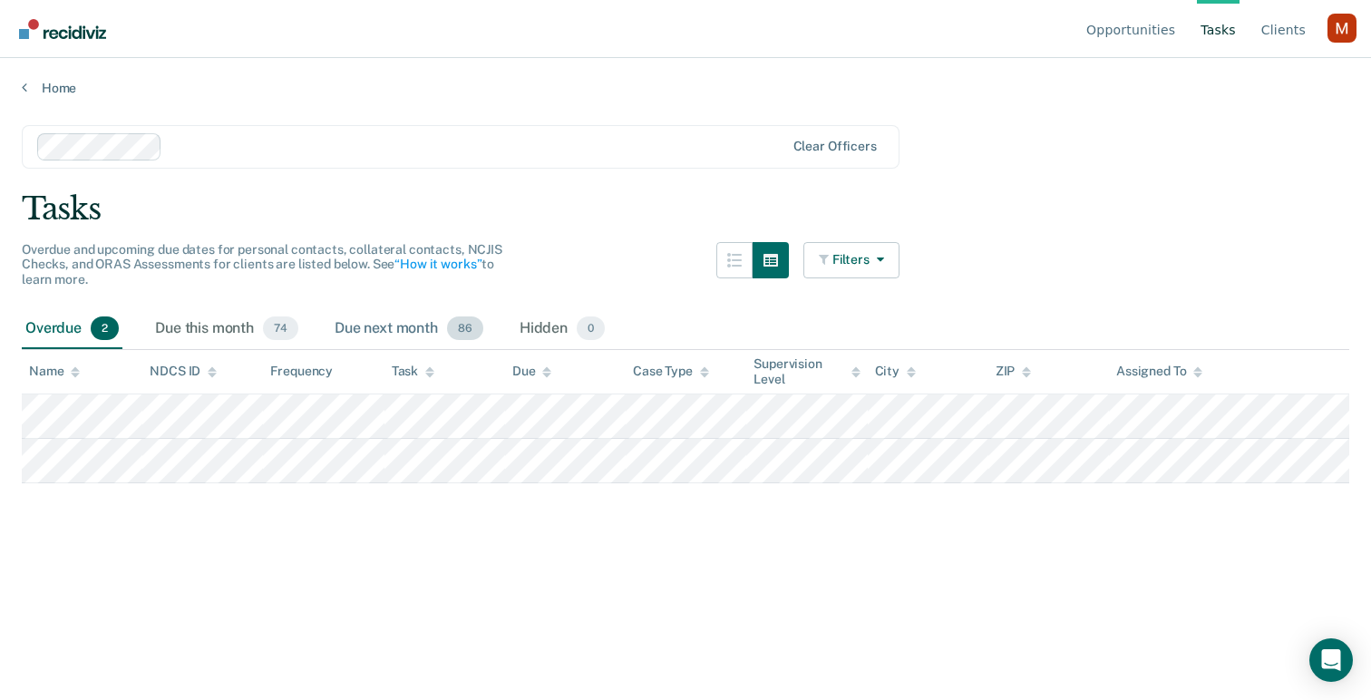
click at [425, 327] on div "Due next month 86" at bounding box center [409, 329] width 156 height 40
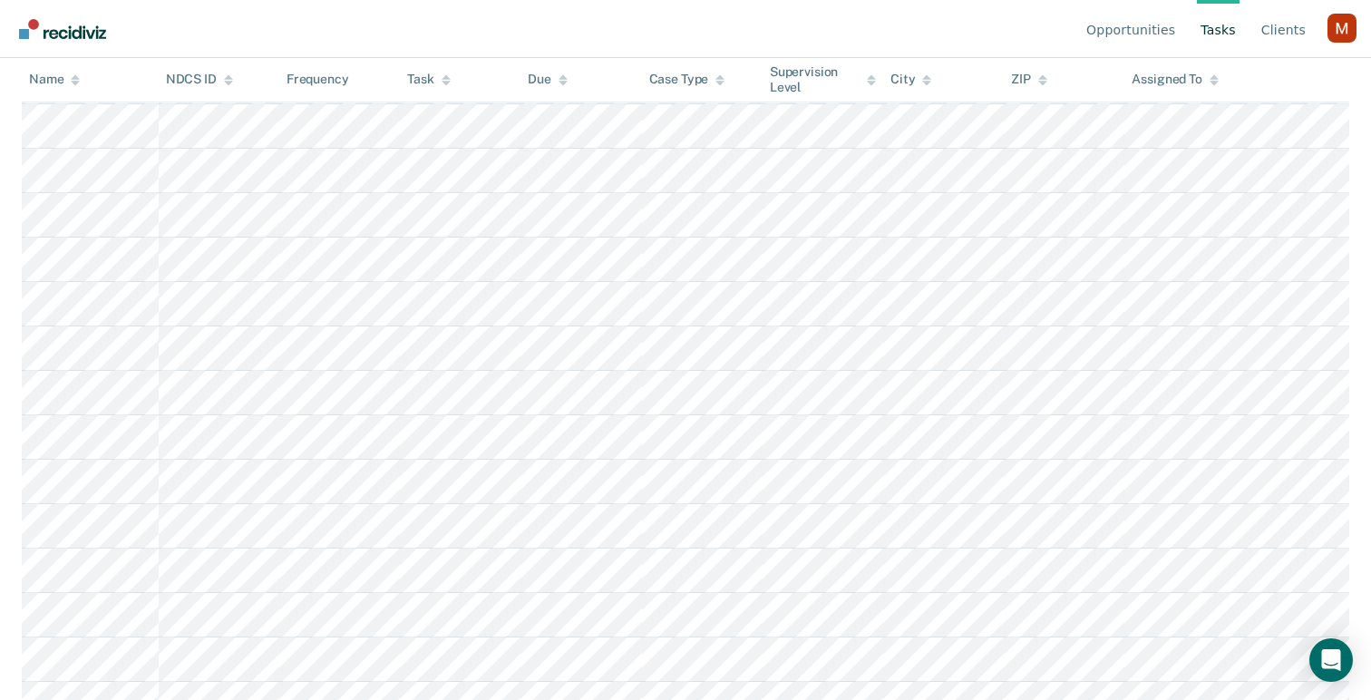
scroll to position [6, 0]
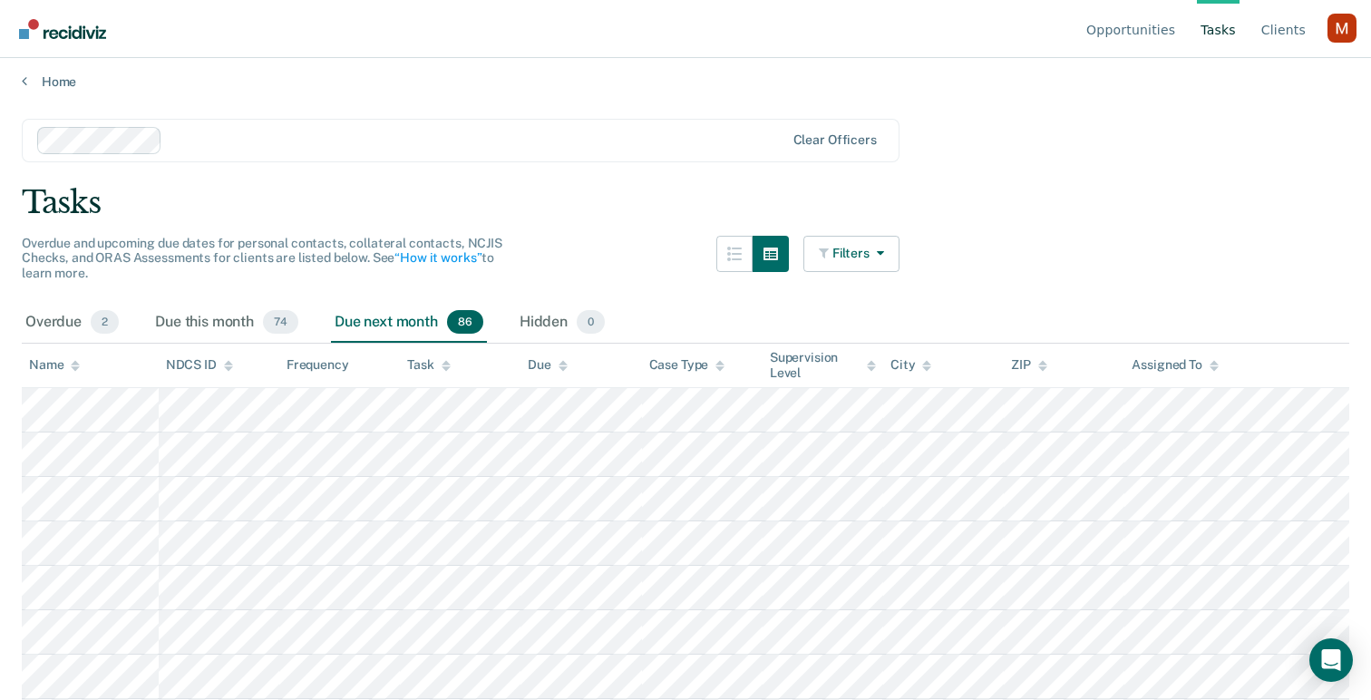
click at [272, 295] on div "Overdue and upcoming due dates for personal contacts, collateral contacts, NCJI…" at bounding box center [461, 269] width 878 height 67
click at [272, 301] on div "Overdue and upcoming due dates for personal contacts, collateral contacts, NCJI…" at bounding box center [461, 269] width 878 height 67
click at [272, 303] on div "Due this month 74" at bounding box center [226, 323] width 151 height 40
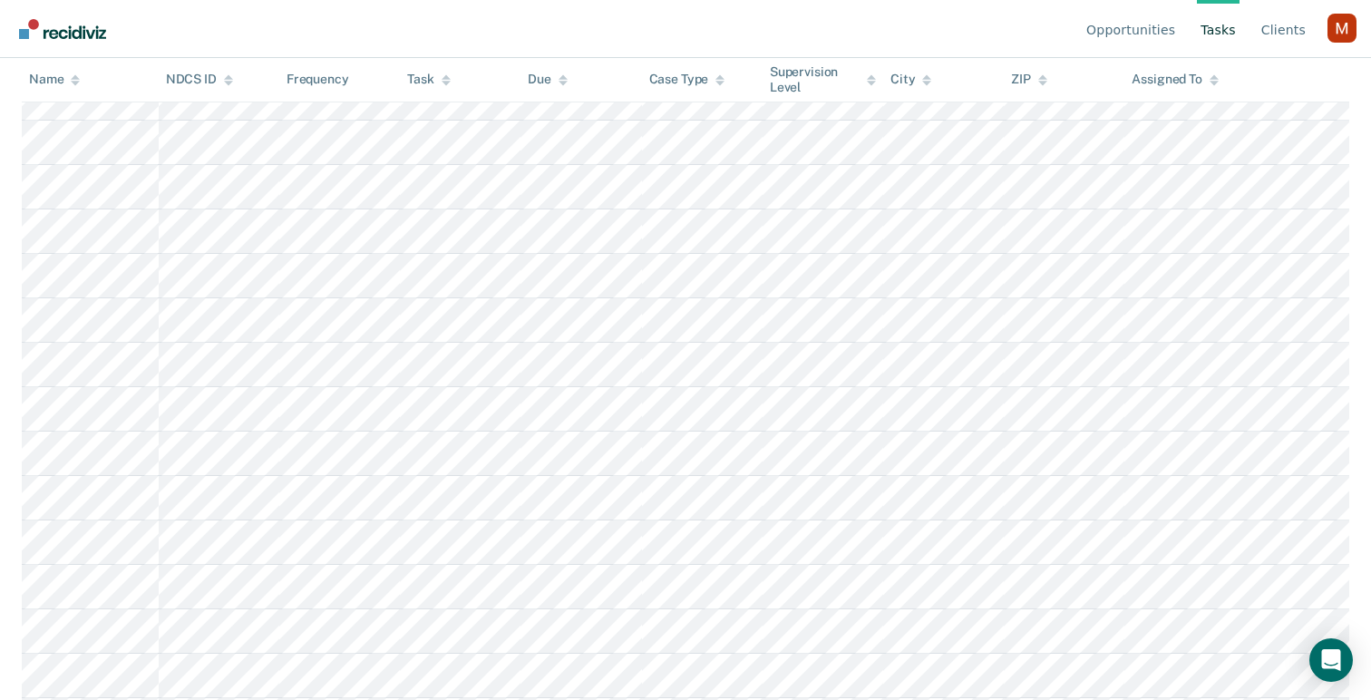
scroll to position [0, 0]
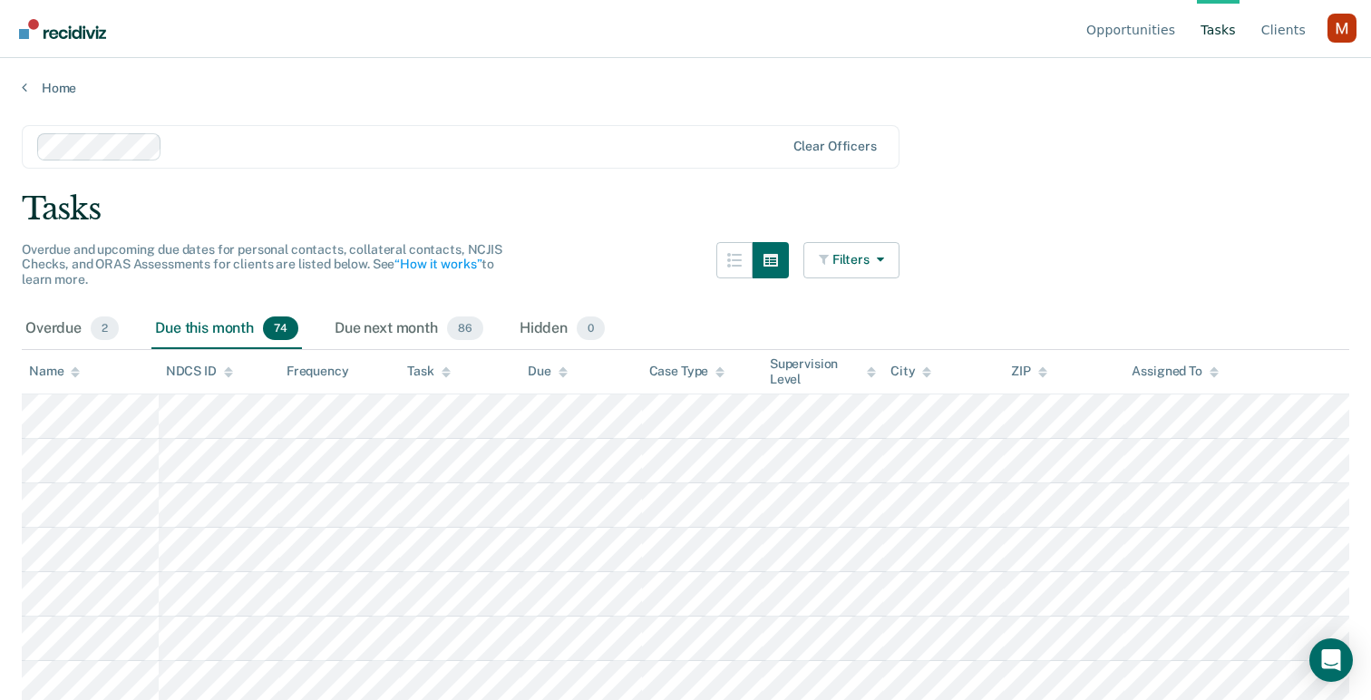
click at [236, 162] on div "Clear officers" at bounding box center [461, 147] width 878 height 44
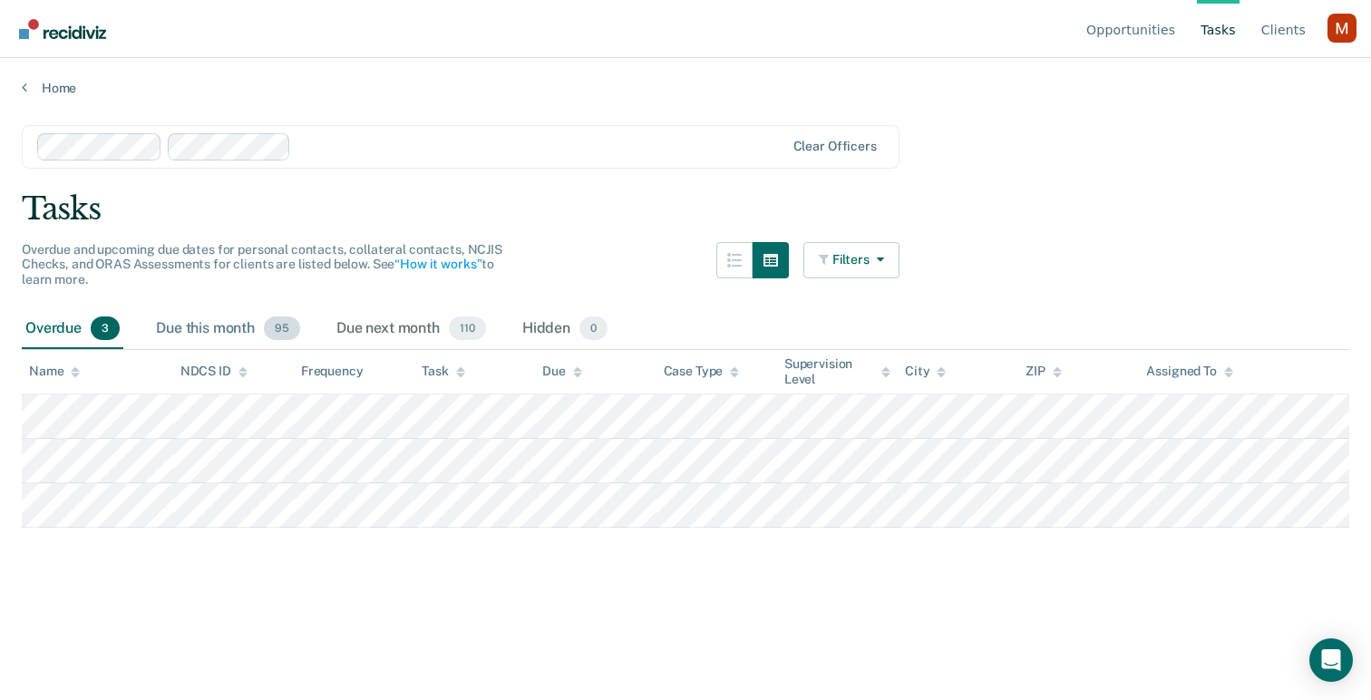
click at [241, 334] on div "Due this month 95" at bounding box center [227, 329] width 151 height 40
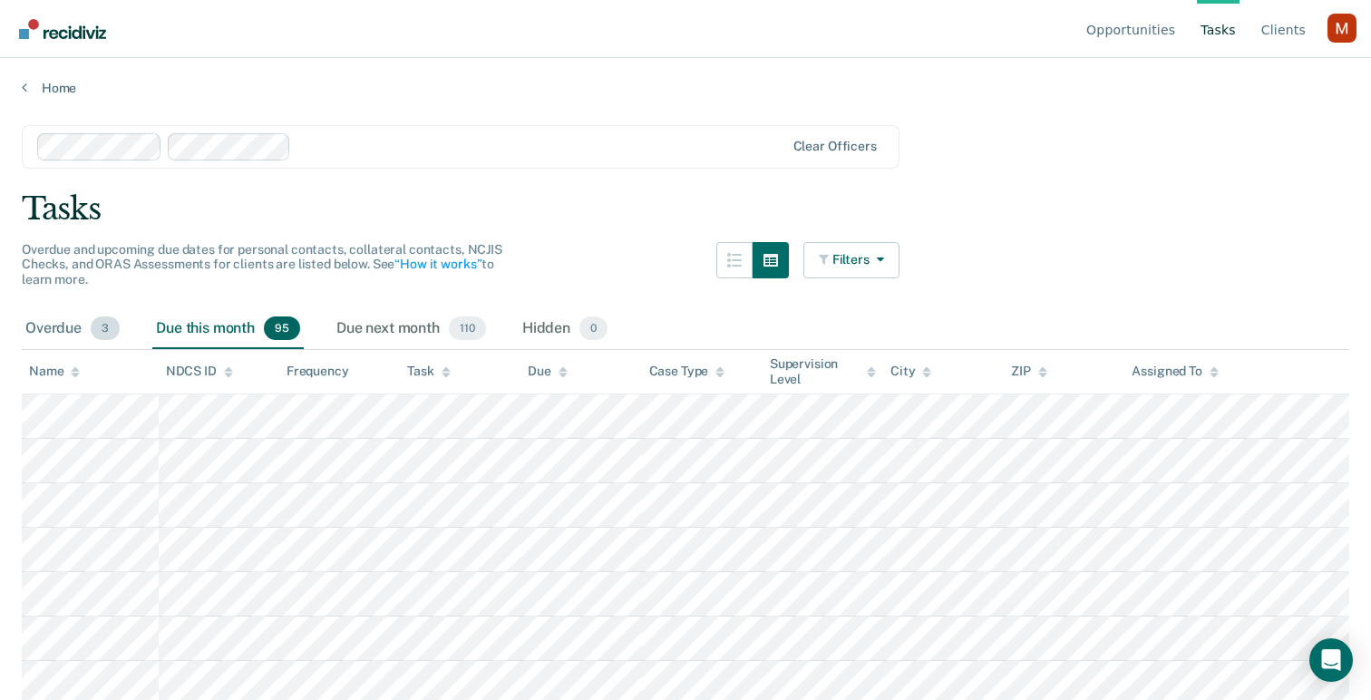
click at [74, 314] on div "Overdue 3" at bounding box center [73, 329] width 102 height 40
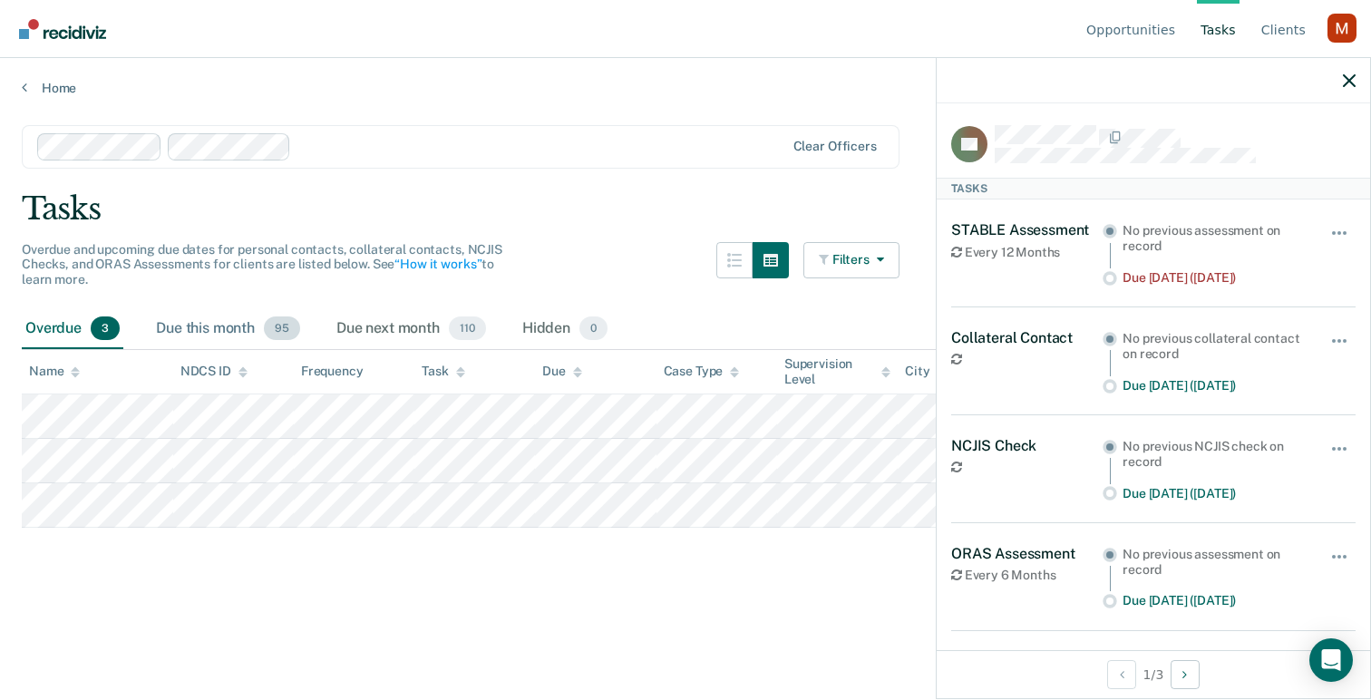
click at [191, 327] on div "Due this month 95" at bounding box center [227, 329] width 151 height 40
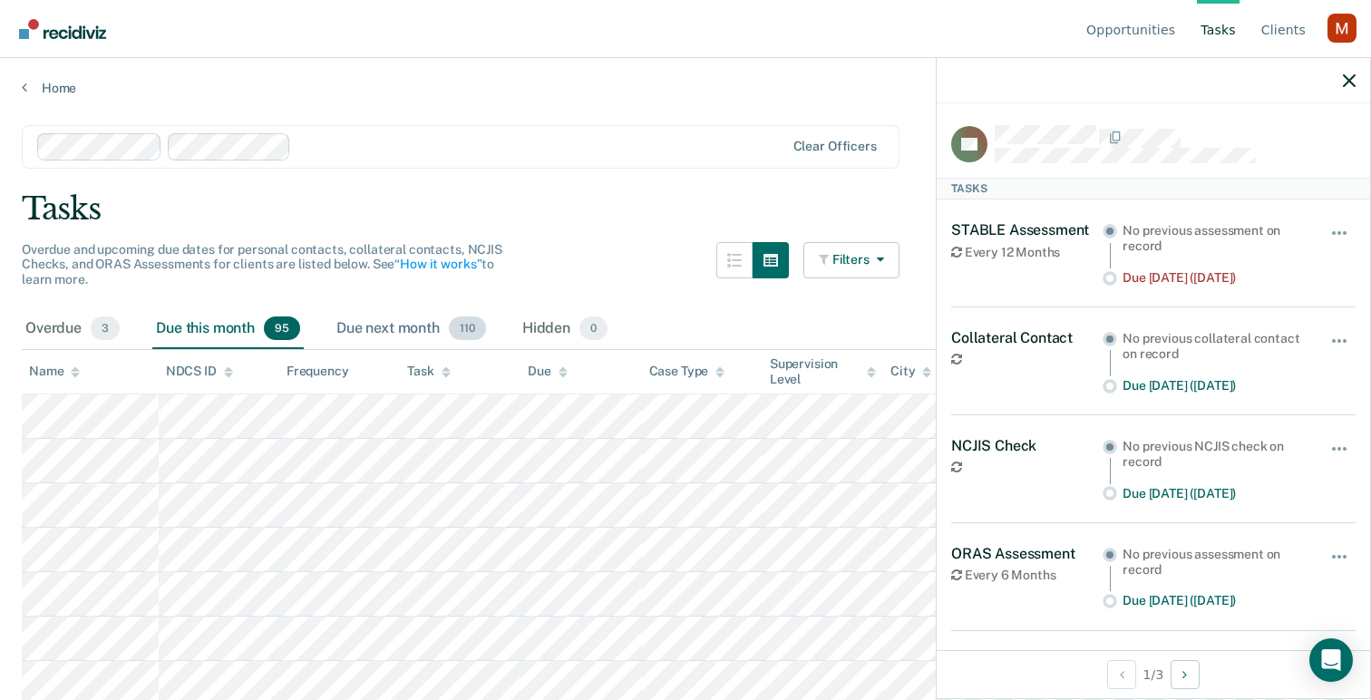
click at [355, 315] on div "Due next month 110" at bounding box center [411, 329] width 157 height 40
click at [250, 323] on div "Due this month 95" at bounding box center [227, 329] width 151 height 40
click at [122, 320] on div "Overdue 3" at bounding box center [73, 329] width 102 height 40
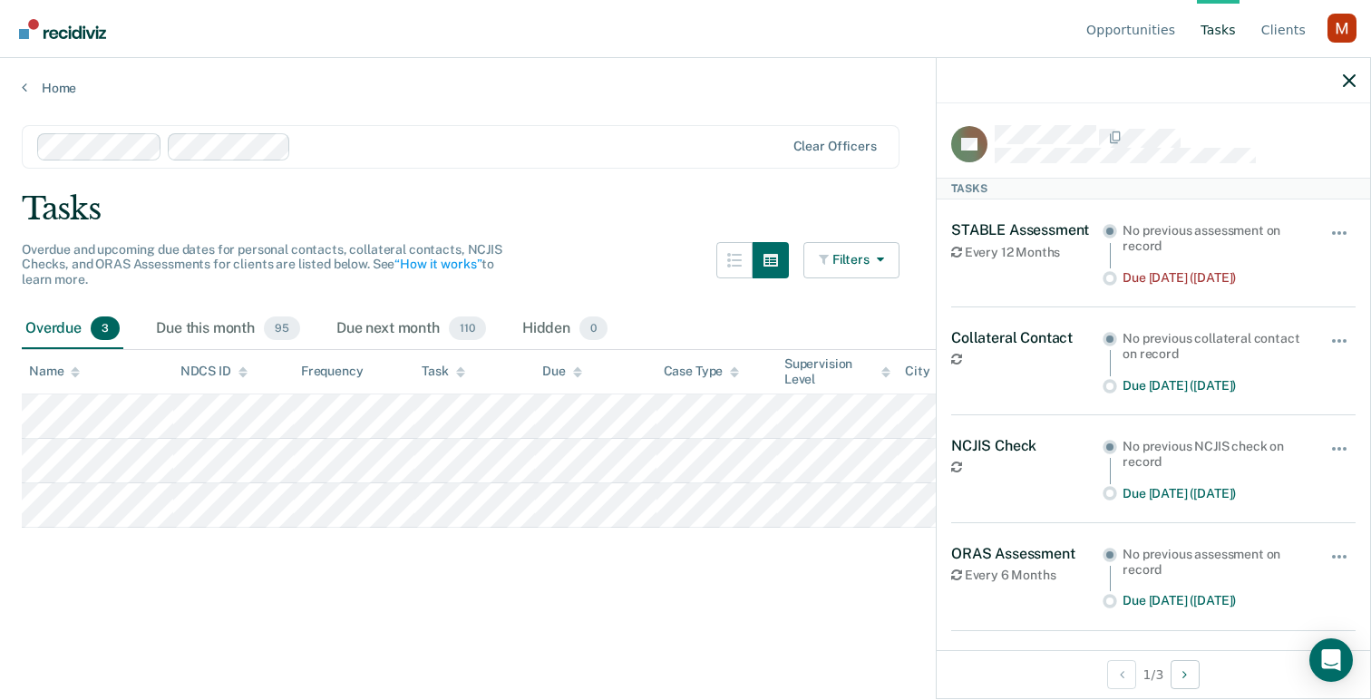
click at [205, 591] on main "Clear officers Tasks Overdue and upcoming due dates for personal contacts, coll…" at bounding box center [685, 395] width 1371 height 598
